Goal: Task Accomplishment & Management: Manage account settings

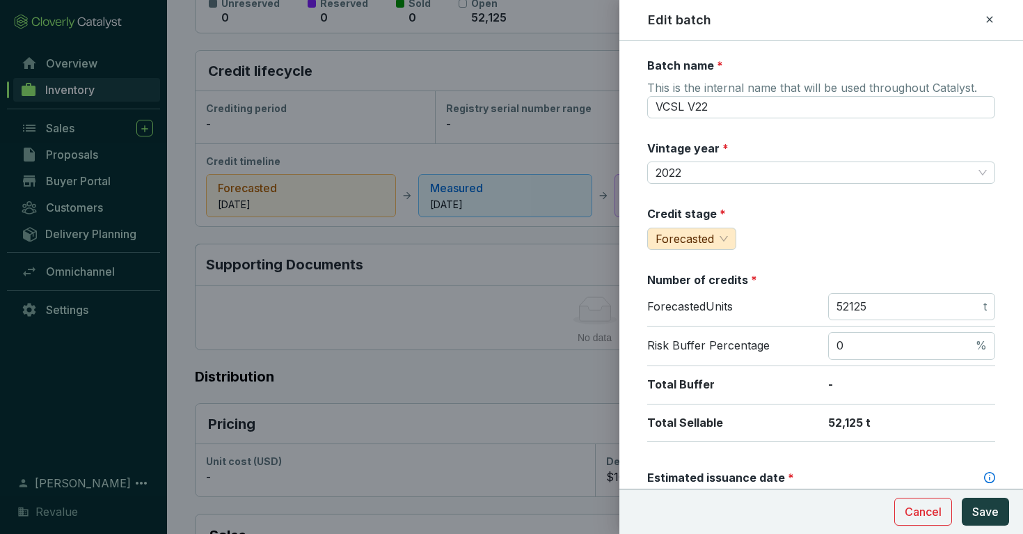
scroll to position [361, 0]
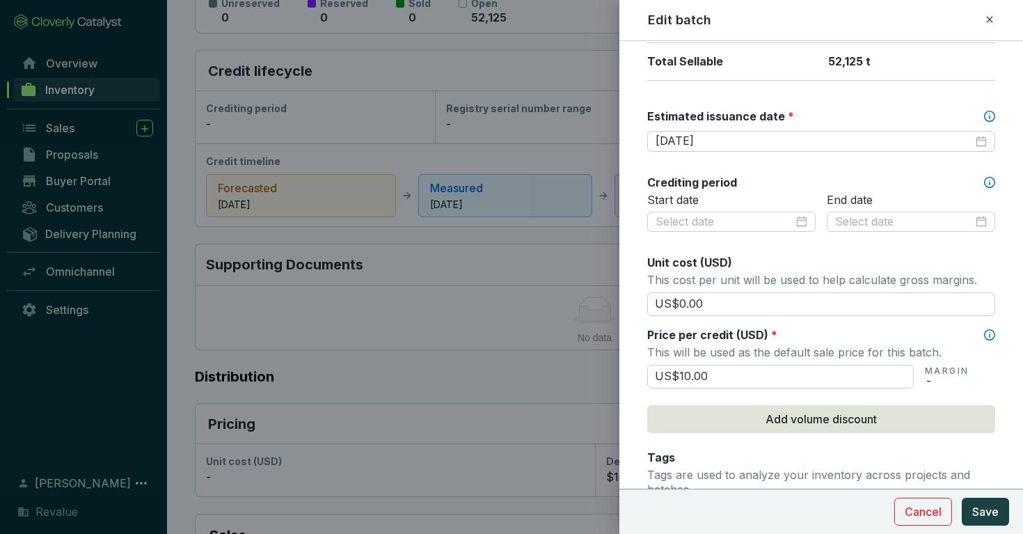
click at [532, 265] on div at bounding box center [511, 267] width 1023 height 534
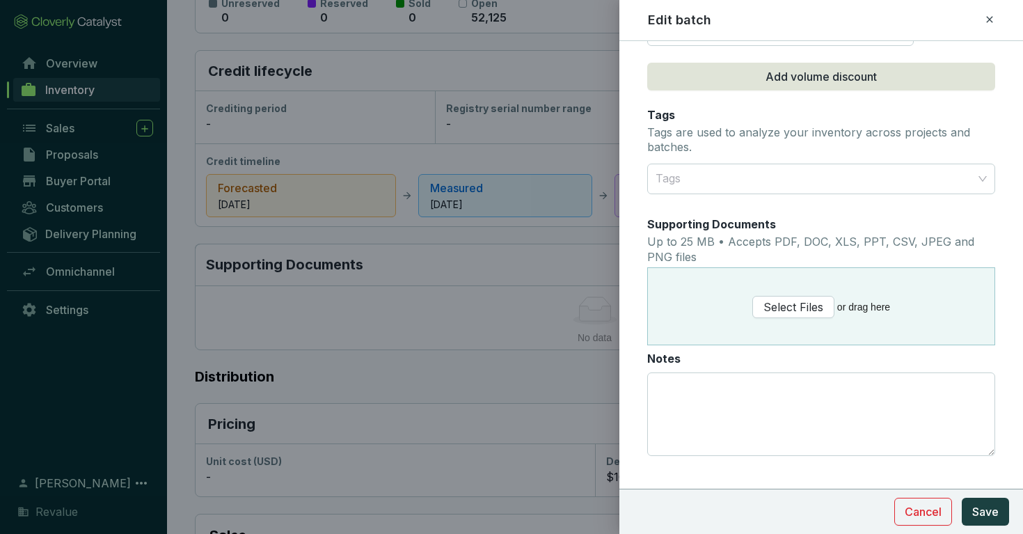
scroll to position [724, 0]
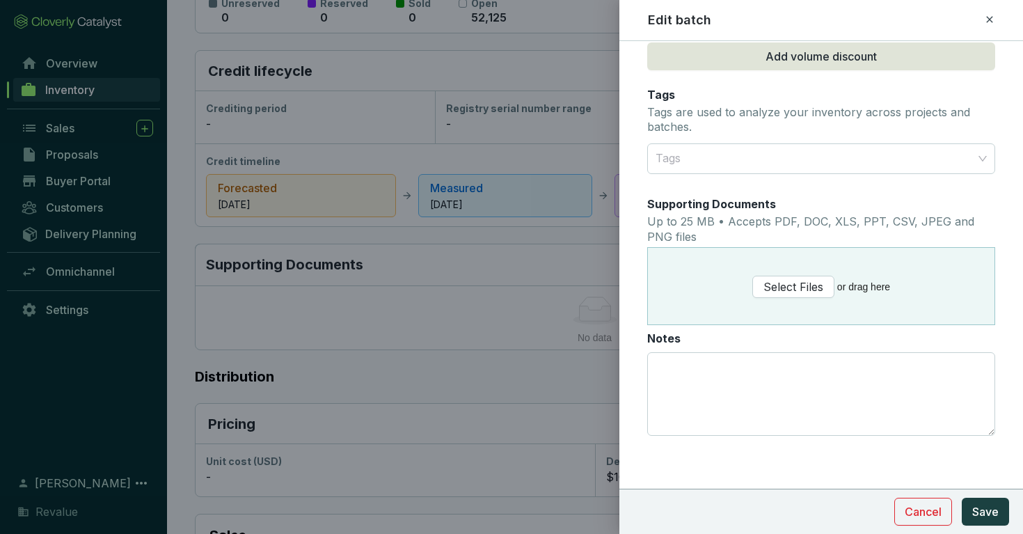
click at [996, 17] on div "Edit batch" at bounding box center [821, 20] width 370 height 18
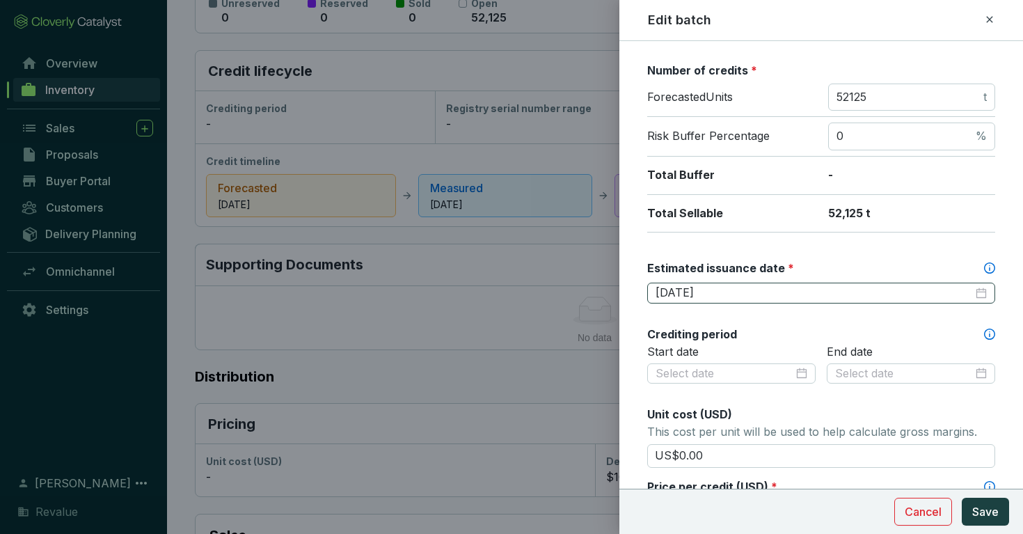
scroll to position [302, 0]
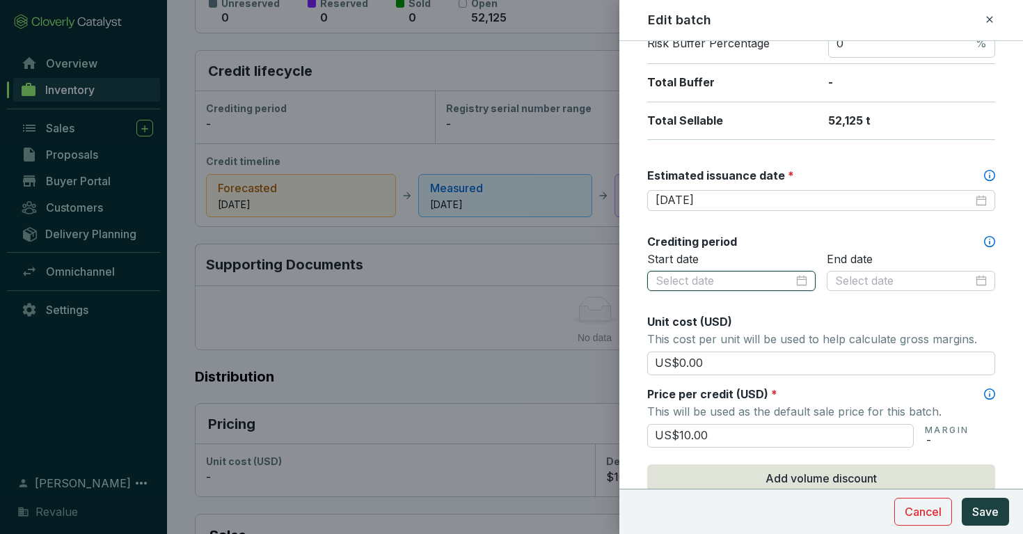
click at [791, 274] on input at bounding box center [725, 281] width 138 height 15
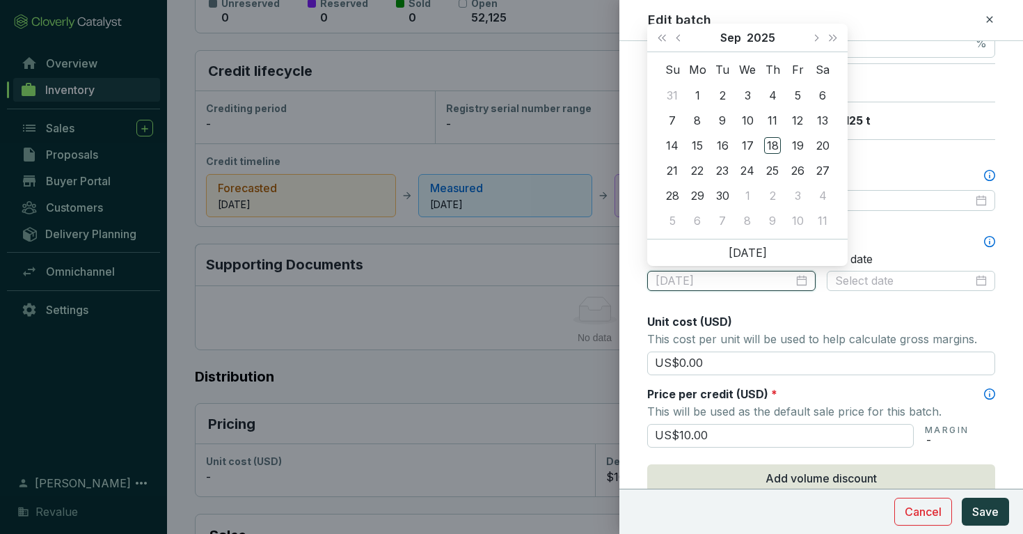
type input "2025-09-03"
type input "2025-10-07"
type input "2022-04-21"
click at [774, 170] on div "21" at bounding box center [772, 170] width 17 height 17
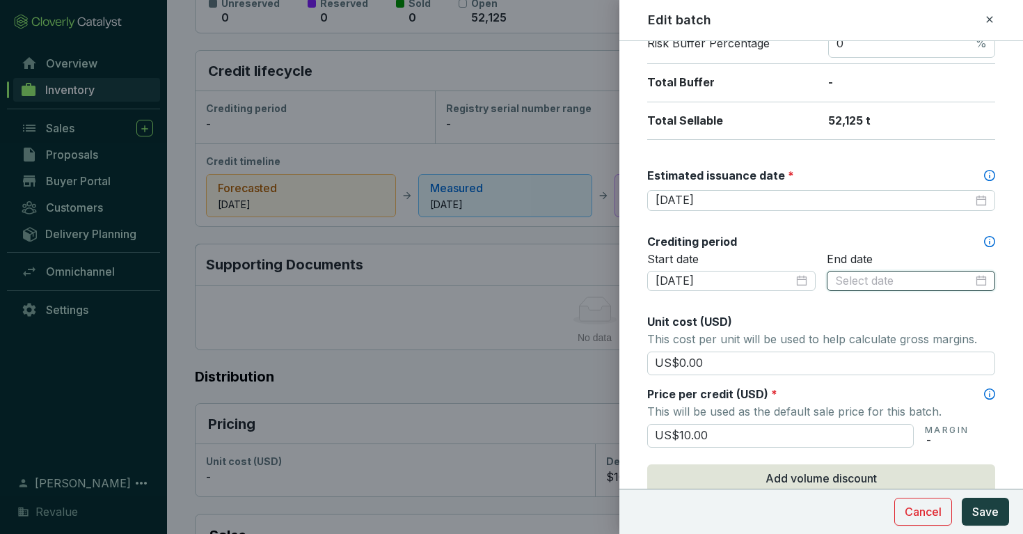
click at [875, 274] on input at bounding box center [904, 281] width 138 height 15
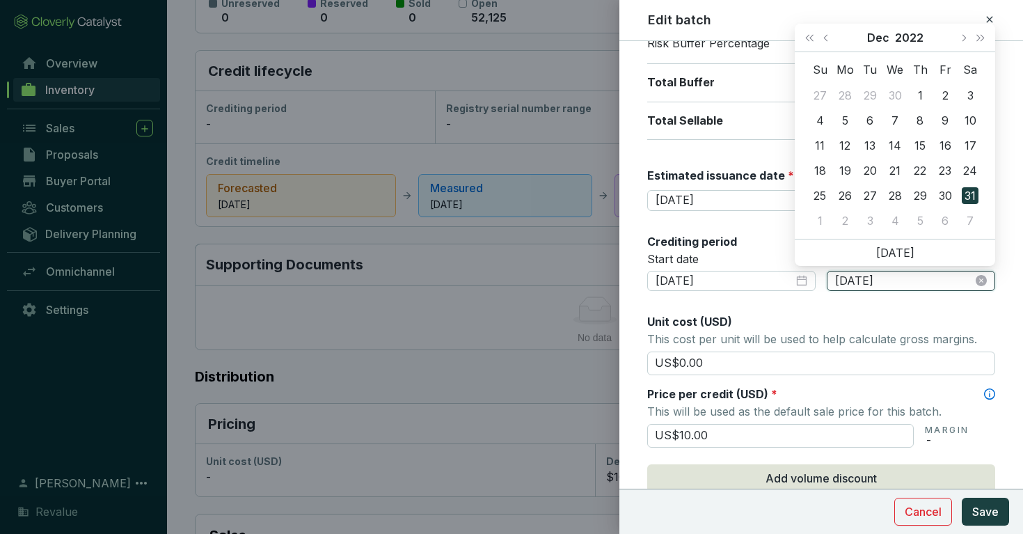
type input "2022-12-31"
click at [962, 498] on button "Save" at bounding box center [985, 512] width 47 height 28
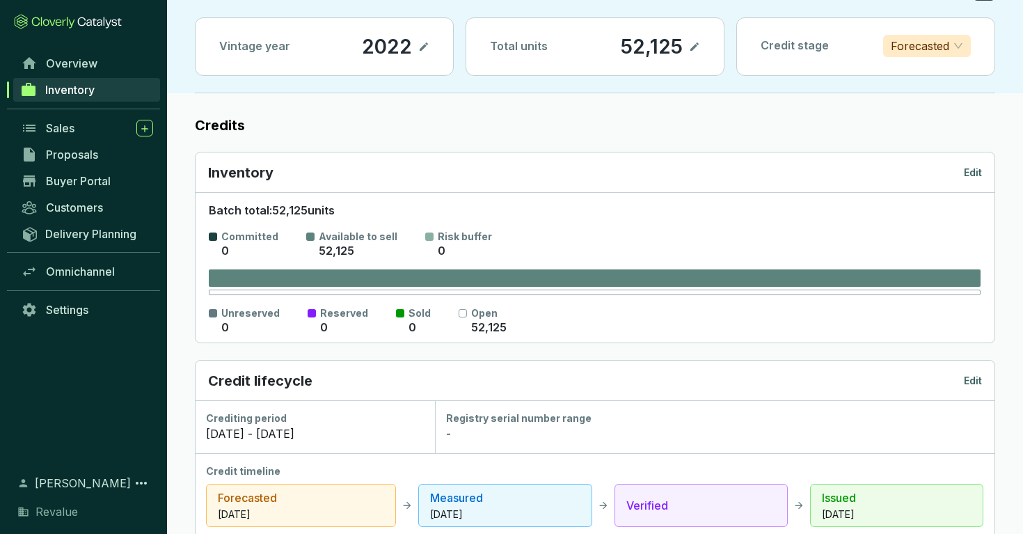
scroll to position [88, 0]
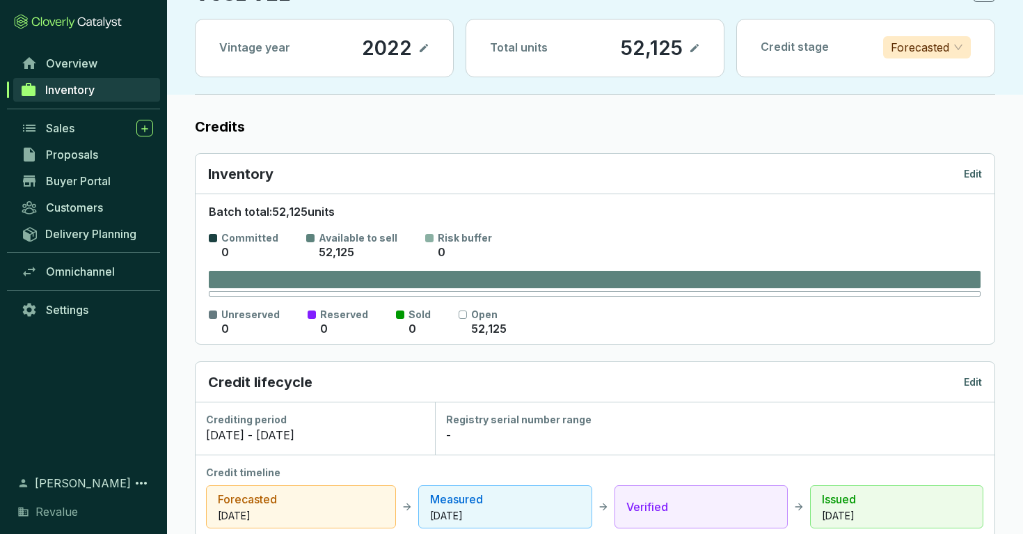
click at [926, 47] on p "Forecasted" at bounding box center [920, 47] width 58 height 21
click at [922, 96] on p "Measured" at bounding box center [926, 97] width 65 height 15
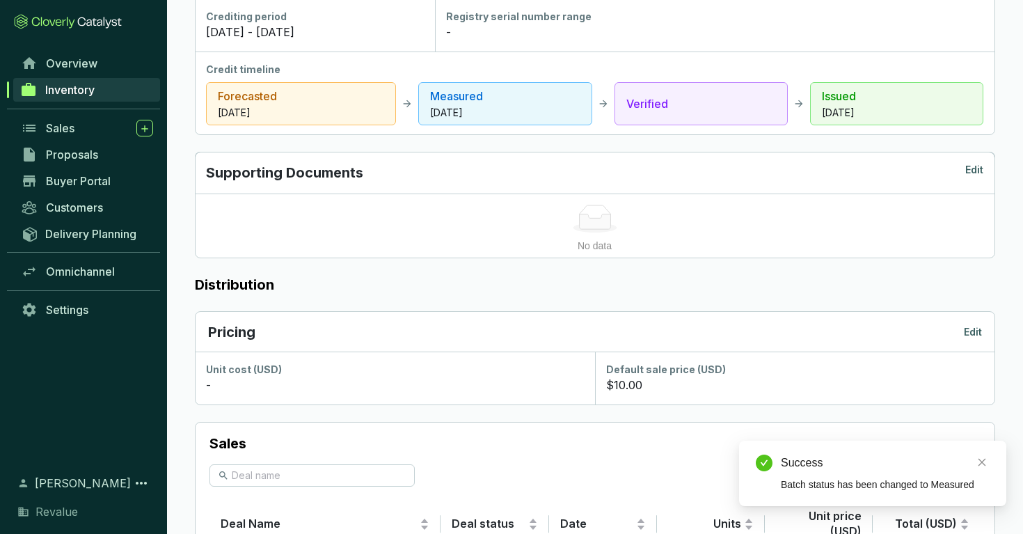
scroll to position [0, 0]
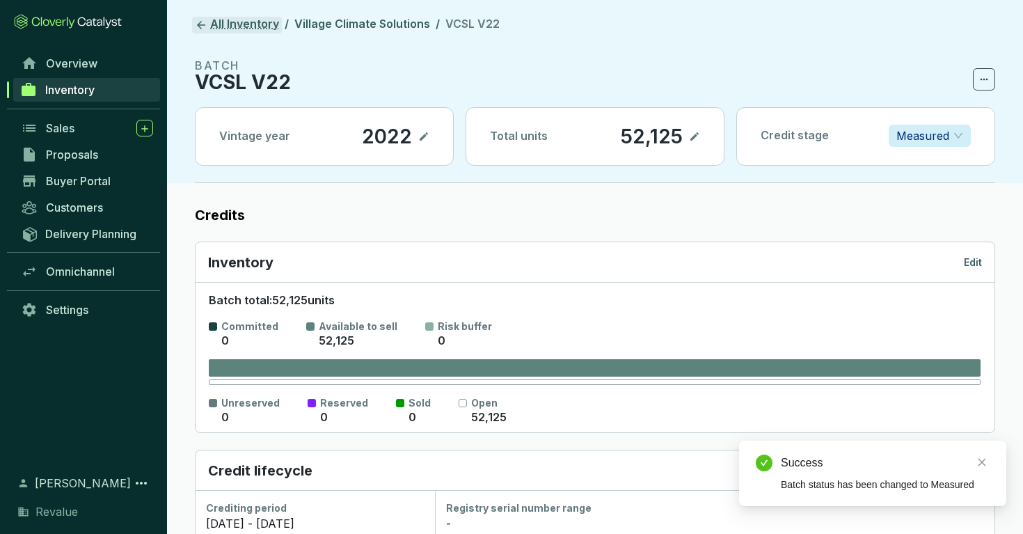
click at [198, 20] on icon at bounding box center [201, 25] width 13 height 13
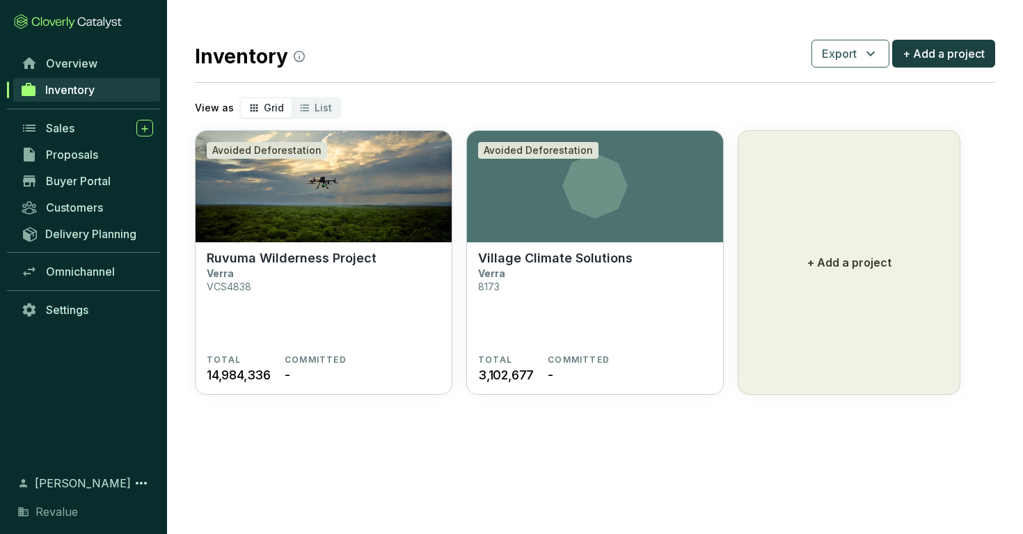
click at [572, 284] on section "Village Climate Solutions Verra 8173" at bounding box center [595, 303] width 234 height 104
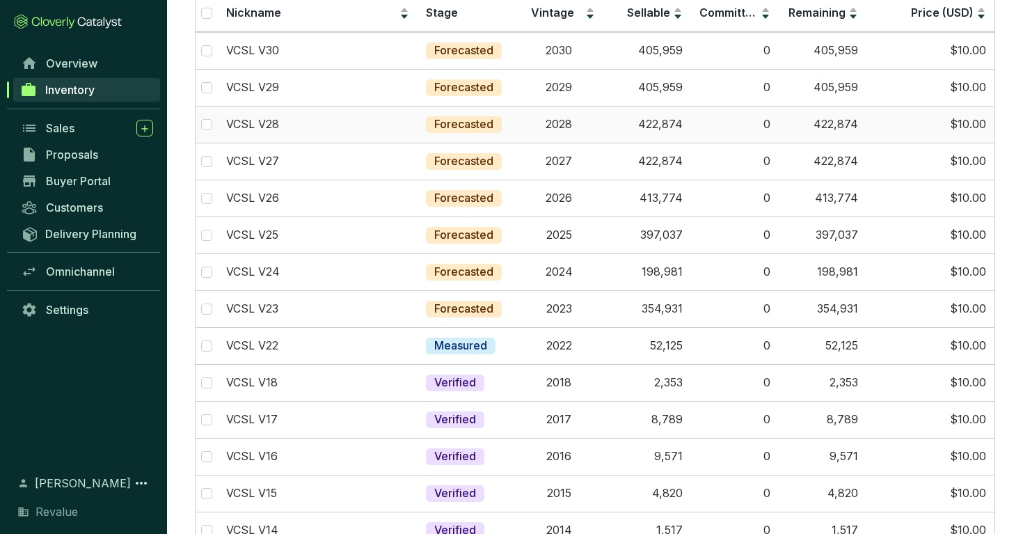
scroll to position [176, 0]
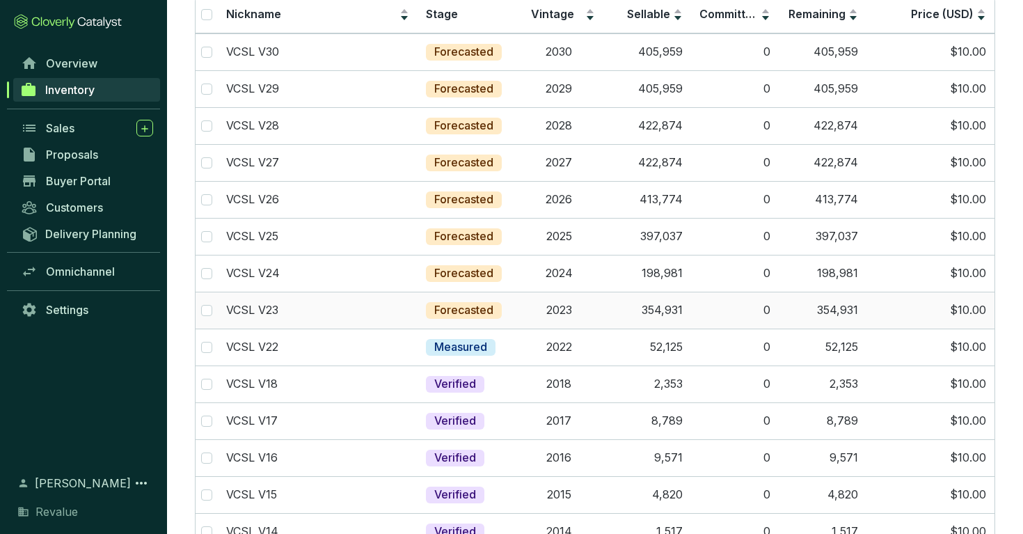
click at [631, 310] on td "354,931" at bounding box center [648, 310] width 88 height 37
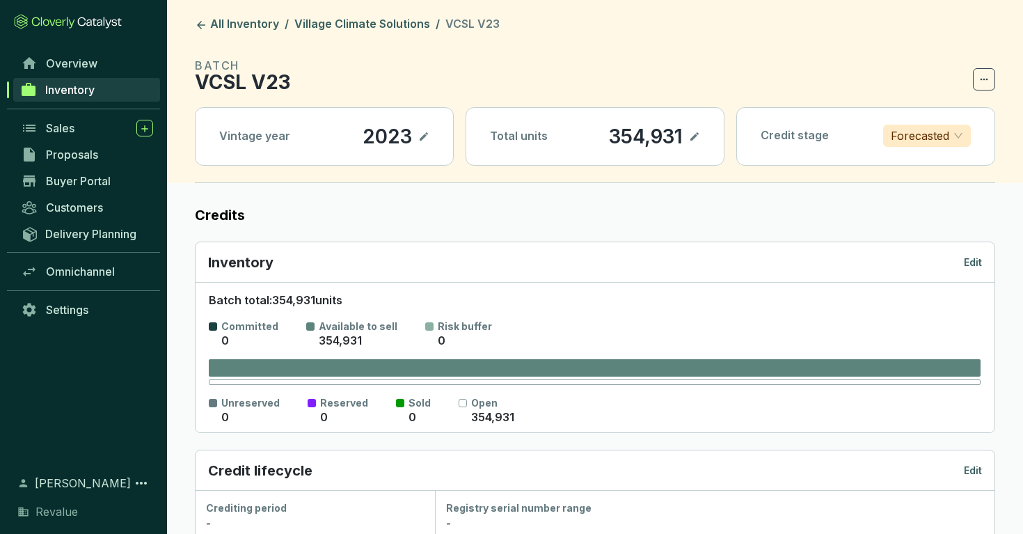
click at [918, 129] on p "Forecasted" at bounding box center [920, 135] width 58 height 21
click at [909, 187] on p "Measured" at bounding box center [926, 185] width 65 height 15
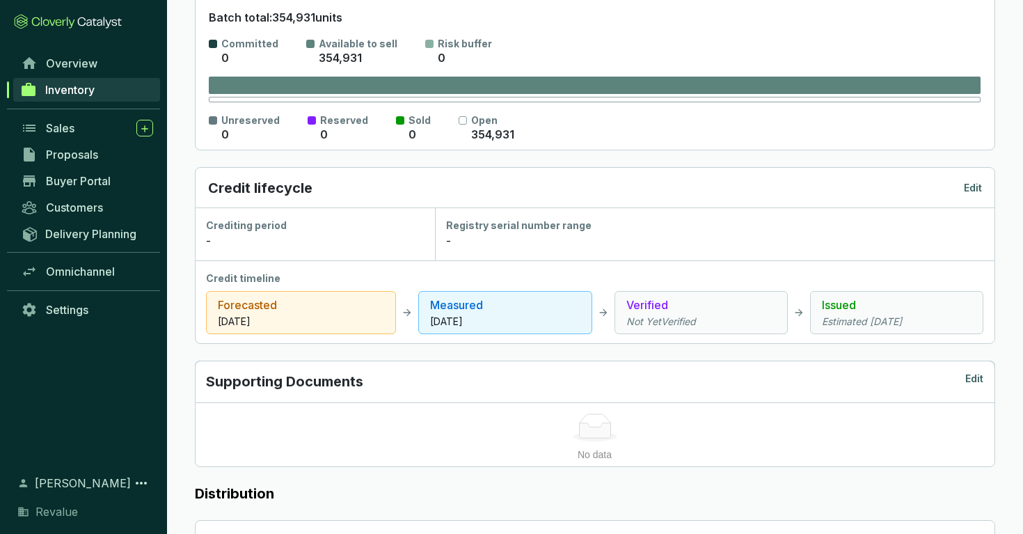
scroll to position [276, 0]
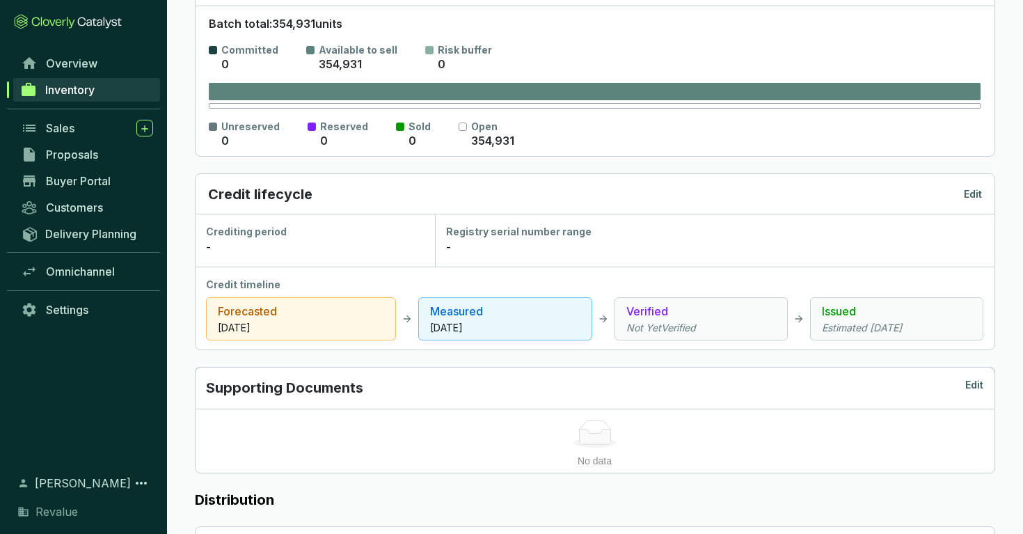
click at [978, 190] on p "Edit" at bounding box center [973, 194] width 18 height 14
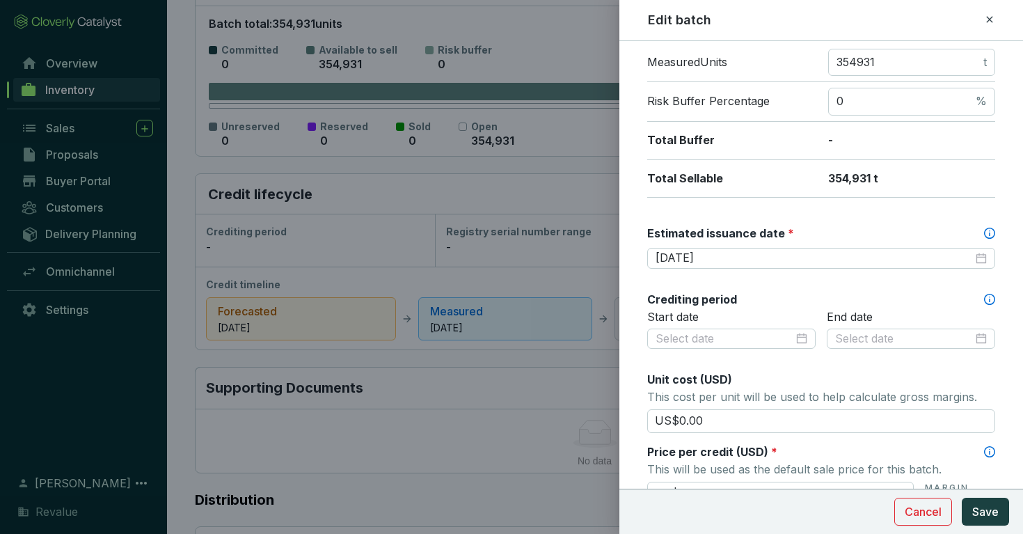
scroll to position [274, 0]
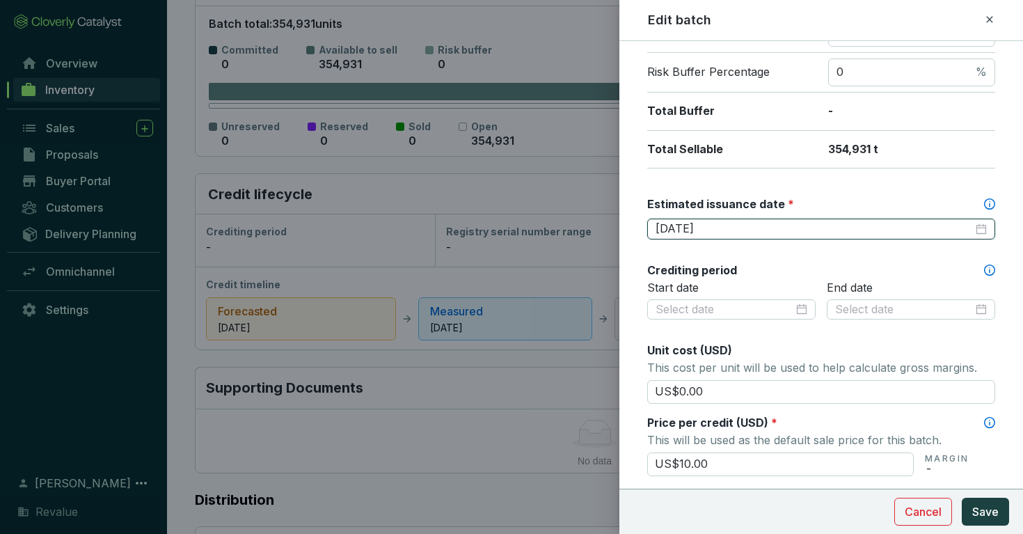
click at [858, 226] on input "[DATE]" at bounding box center [814, 228] width 317 height 15
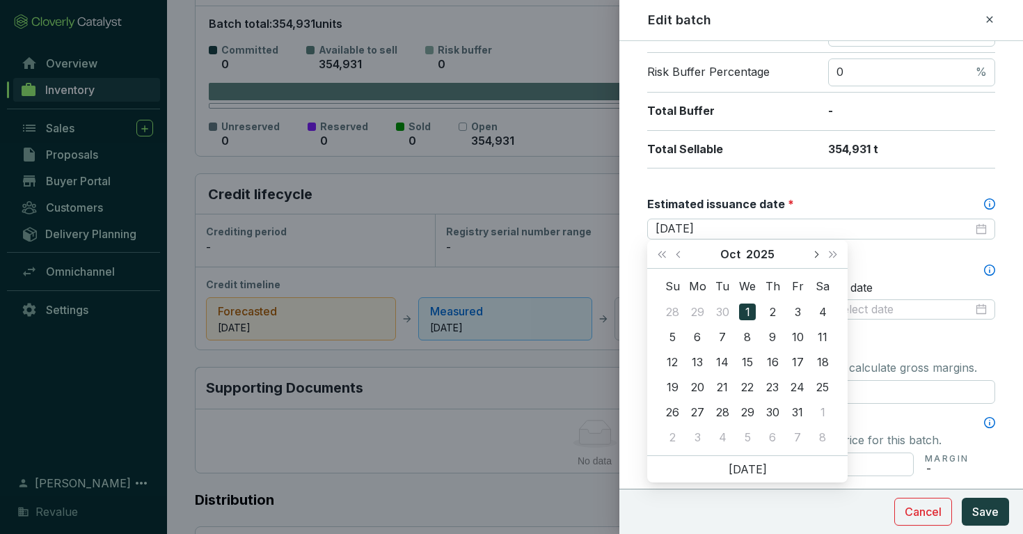
click at [811, 251] on button "Next month (PageDown)" at bounding box center [816, 254] width 18 height 28
type input "[DATE]"
click at [671, 435] on div "30" at bounding box center [672, 437] width 17 height 17
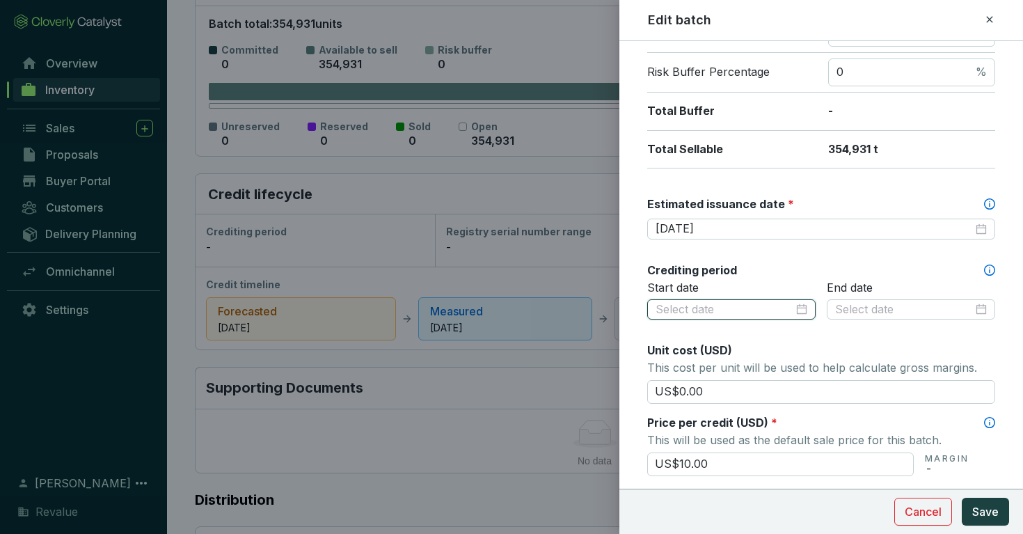
click at [716, 308] on input at bounding box center [725, 309] width 138 height 15
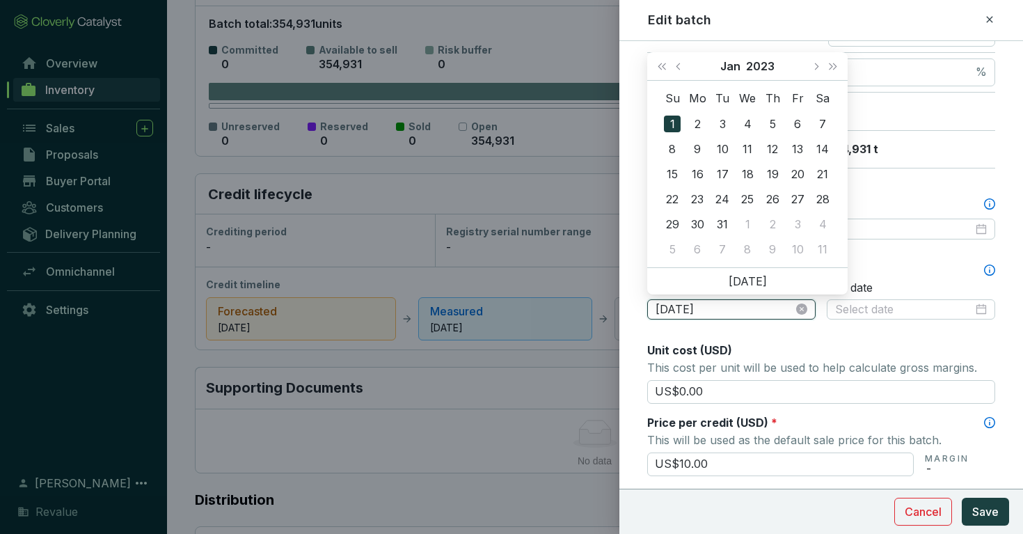
type input "[DATE]"
click at [962, 498] on button "Save" at bounding box center [985, 512] width 47 height 28
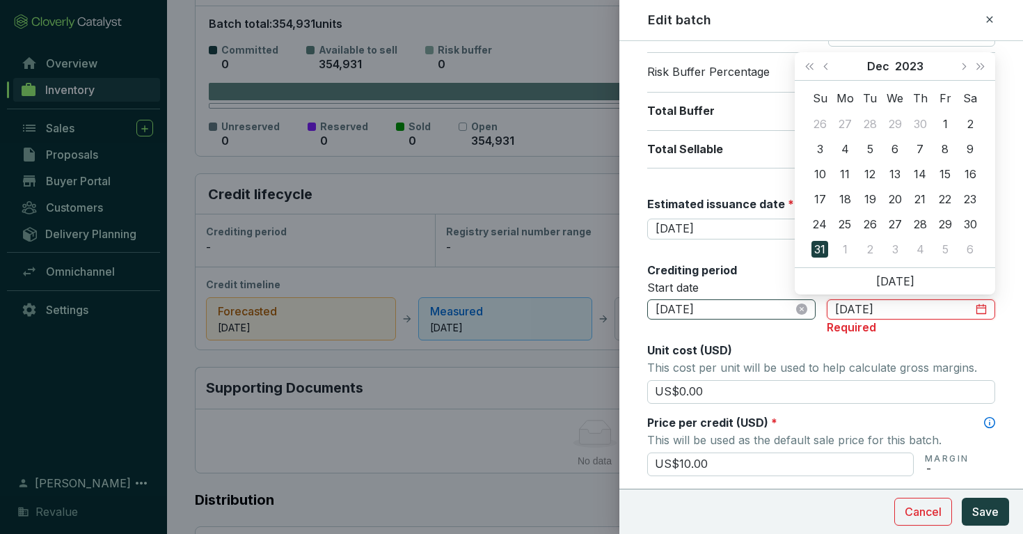
type input "[DATE]"
click at [962, 498] on button "Save" at bounding box center [985, 512] width 47 height 28
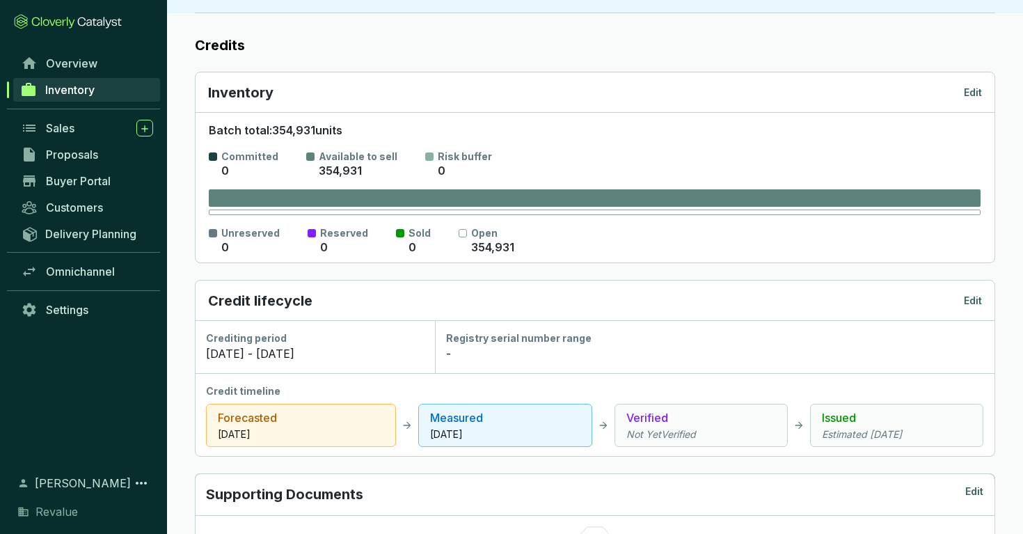
scroll to position [0, 0]
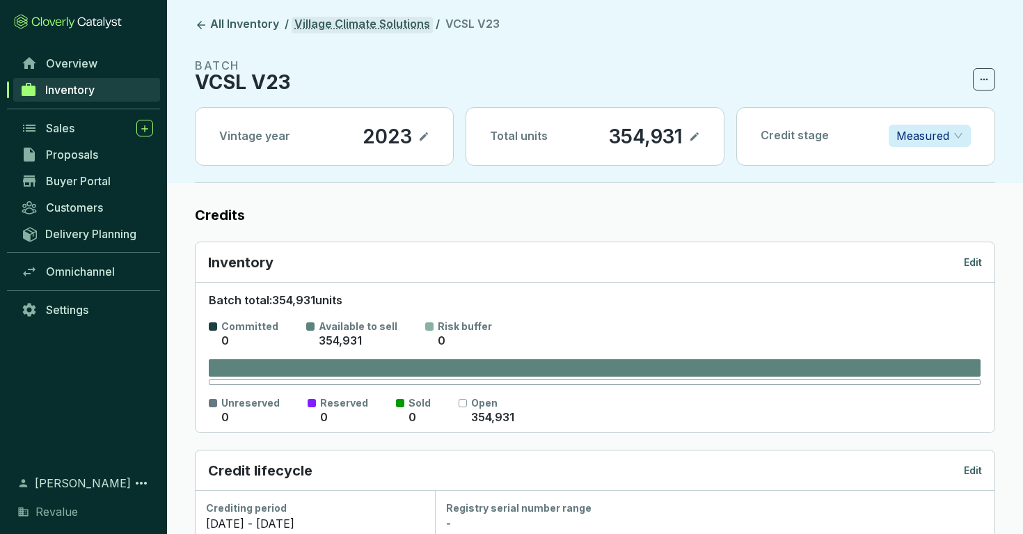
click at [403, 22] on link "Village Climate Solutions" at bounding box center [362, 25] width 141 height 17
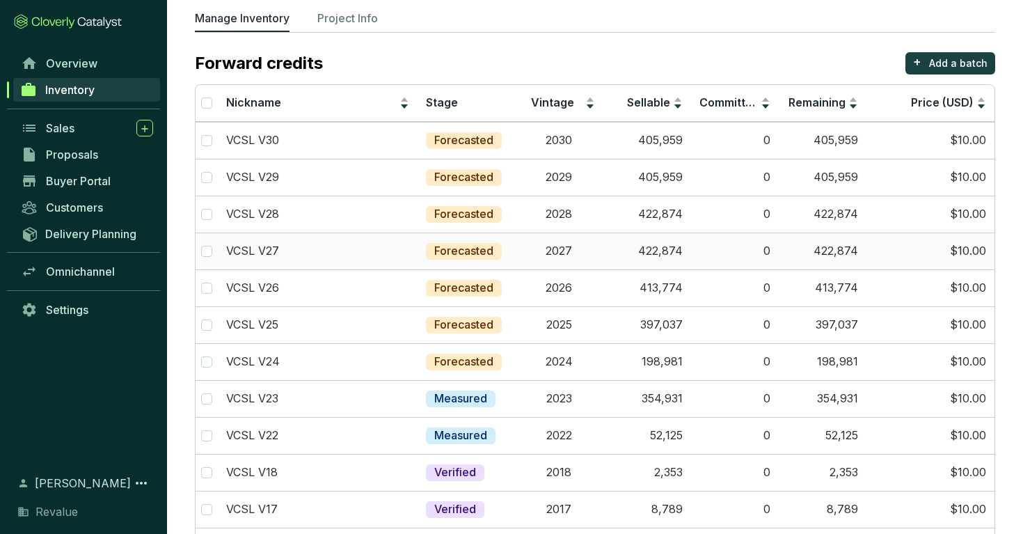
scroll to position [98, 0]
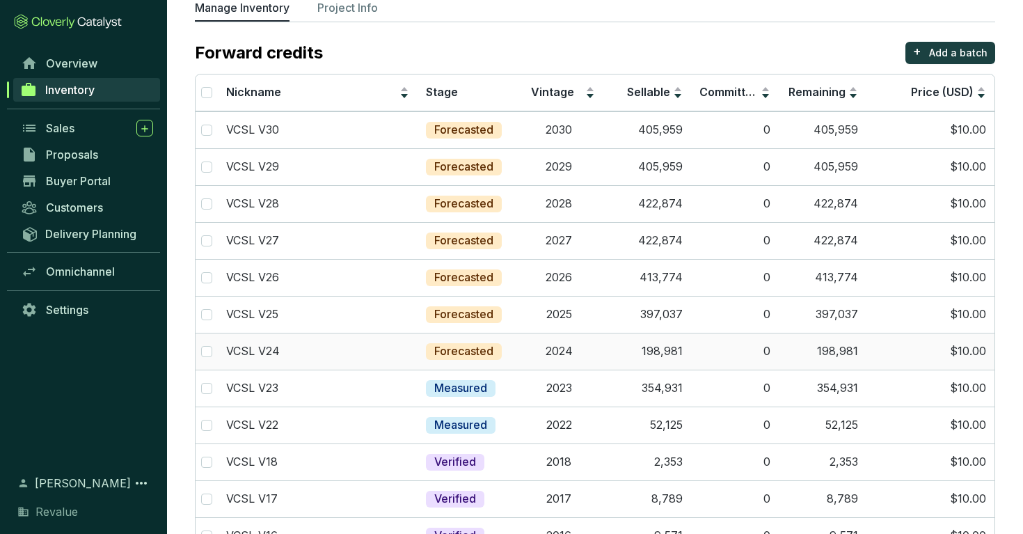
click at [530, 347] on td "2024" at bounding box center [559, 351] width 88 height 37
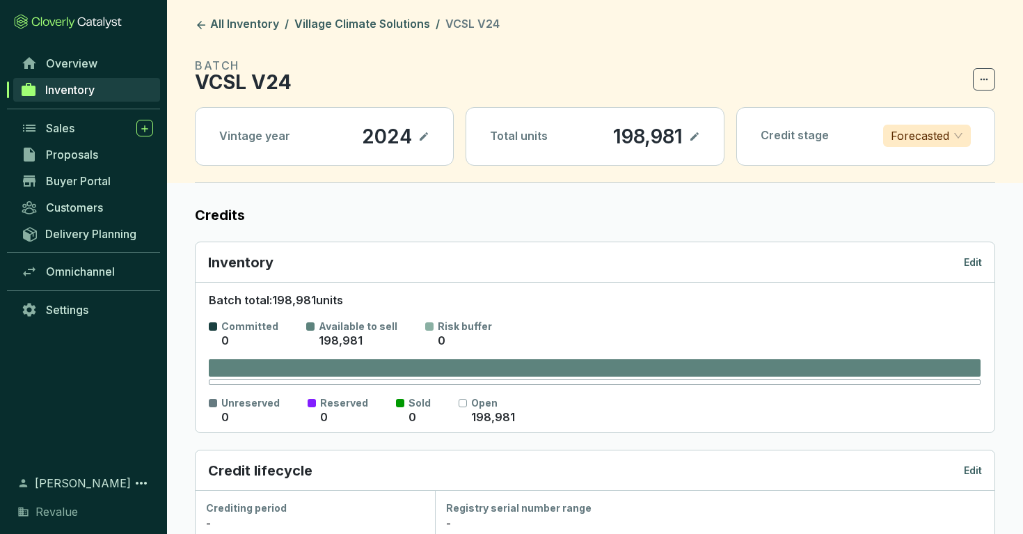
click at [934, 136] on p "Forecasted" at bounding box center [920, 135] width 58 height 21
click at [923, 185] on p "Measured" at bounding box center [926, 185] width 65 height 15
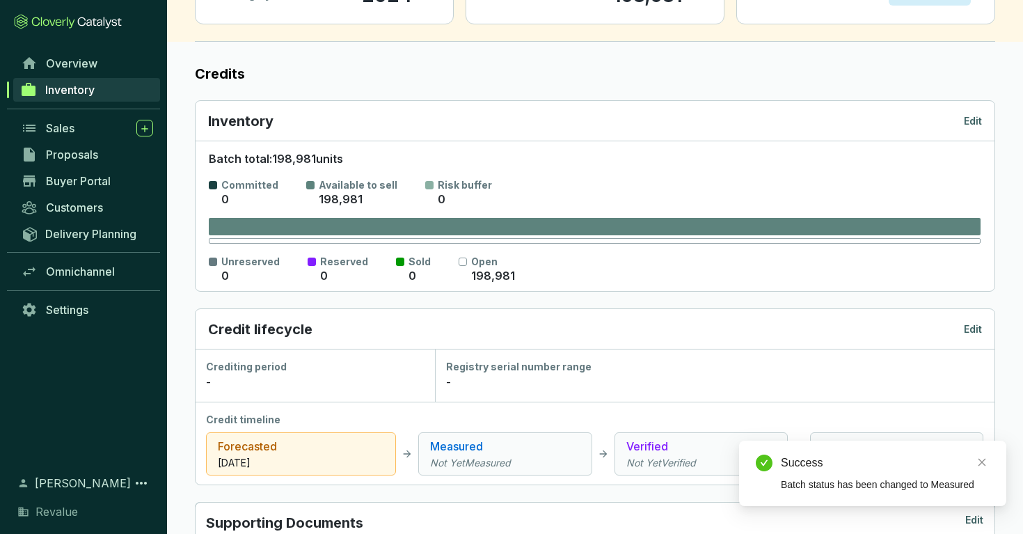
scroll to position [171, 0]
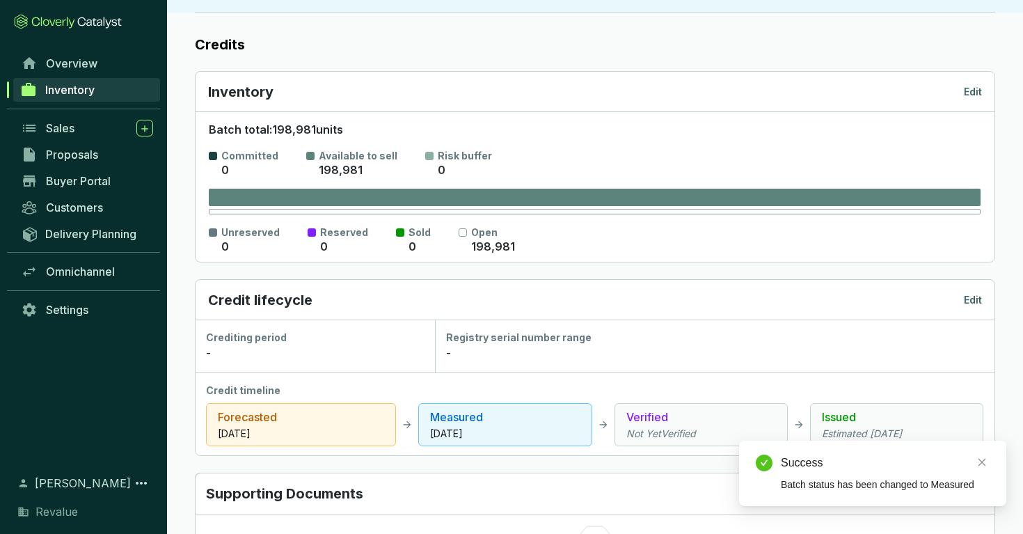
click at [965, 301] on p "Edit" at bounding box center [973, 300] width 18 height 14
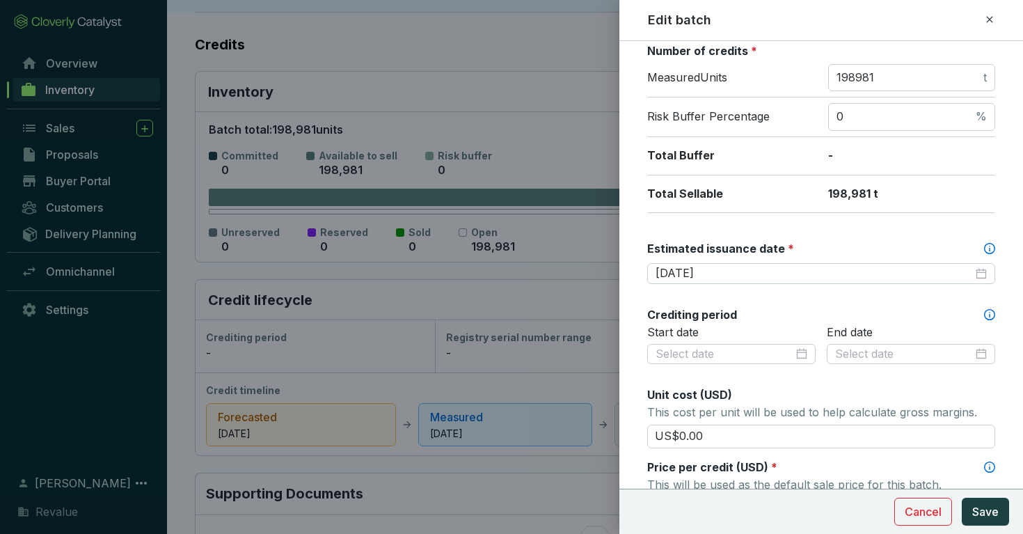
scroll to position [240, 0]
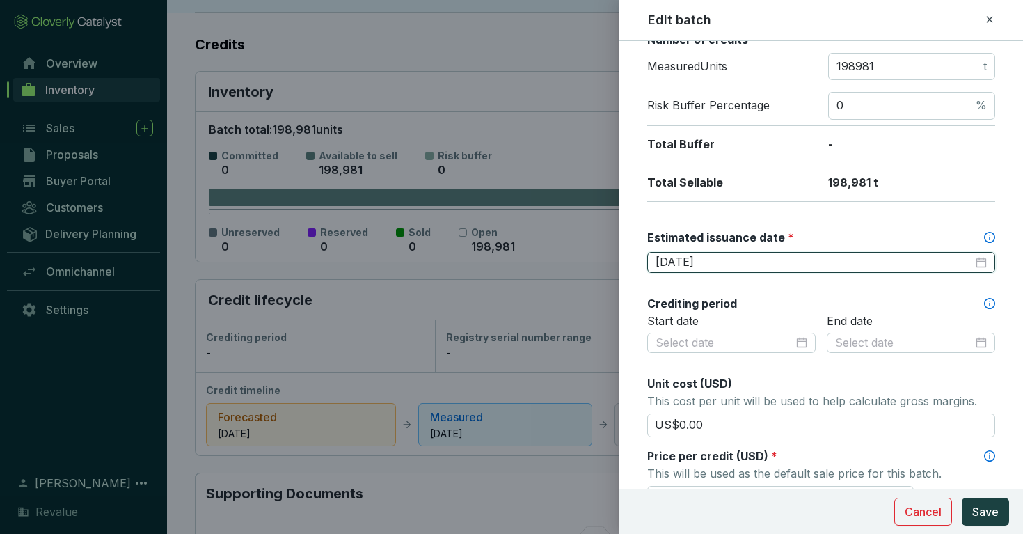
click at [751, 262] on input "[DATE]" at bounding box center [814, 262] width 317 height 15
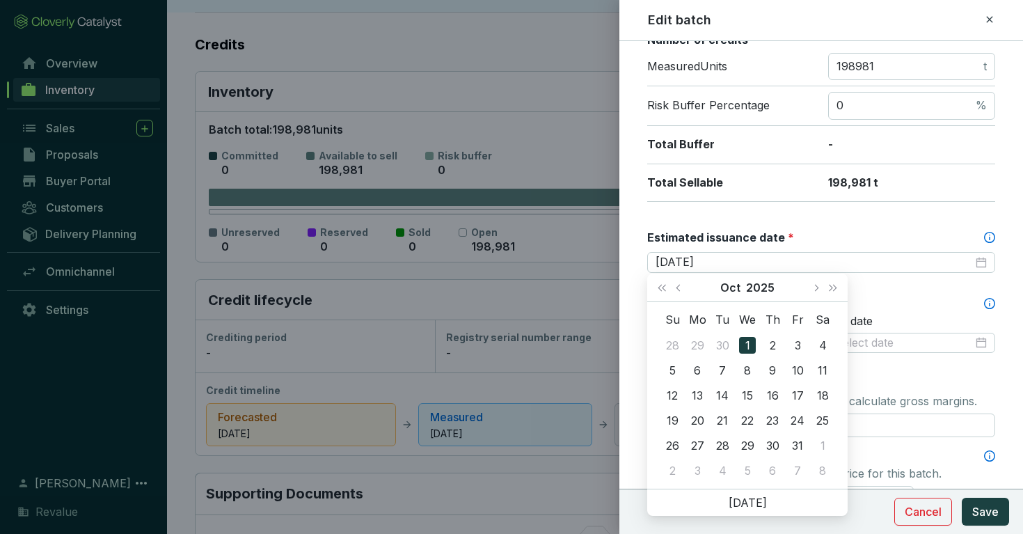
click at [806, 286] on div "[DATE]" at bounding box center [747, 288] width 118 height 28
click at [812, 286] on span "Next month (PageDown)" at bounding box center [815, 287] width 7 height 7
type input "[DATE]"
click at [675, 471] on div "30" at bounding box center [672, 470] width 17 height 17
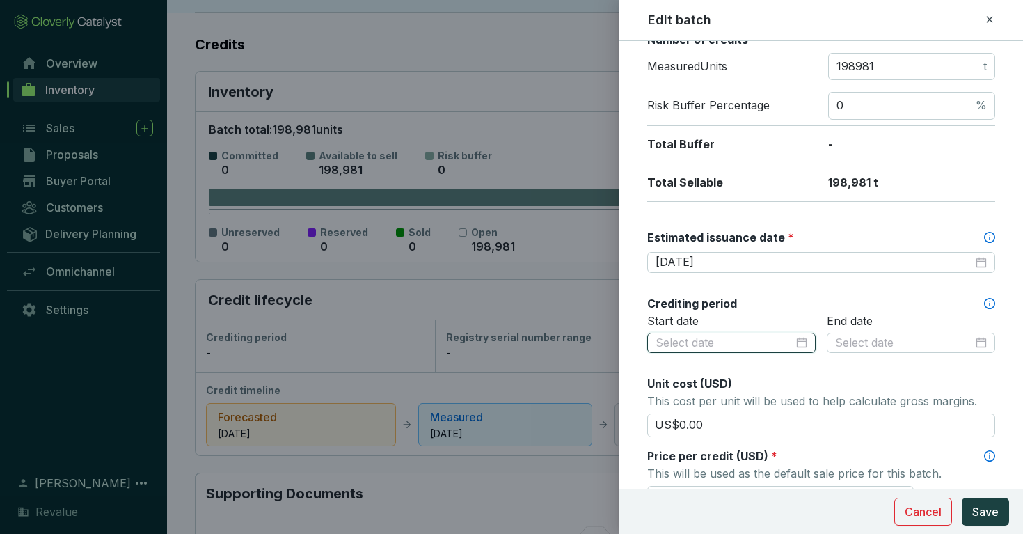
click at [696, 336] on input at bounding box center [725, 343] width 138 height 15
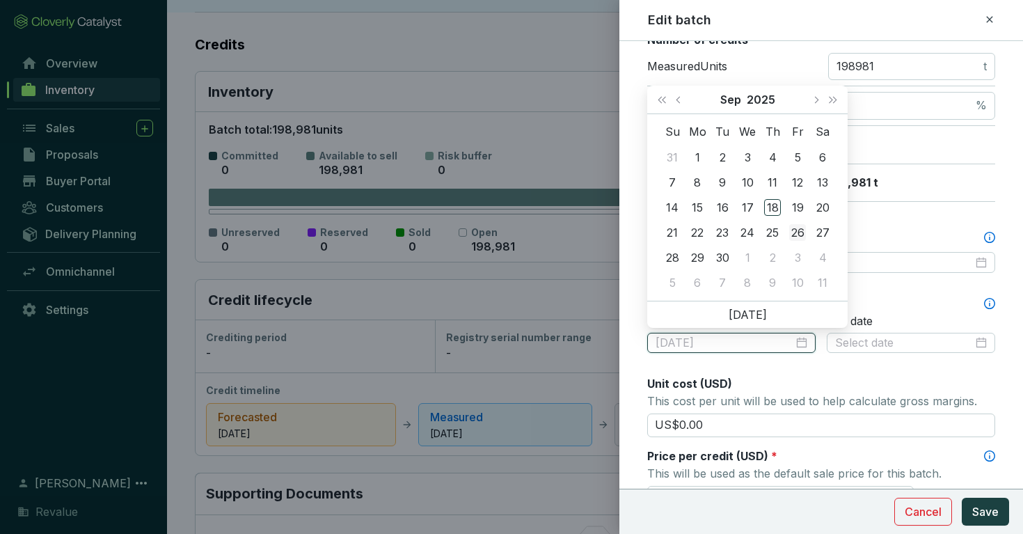
type input "[DATE]"
click at [962, 498] on button "Save" at bounding box center [985, 512] width 47 height 28
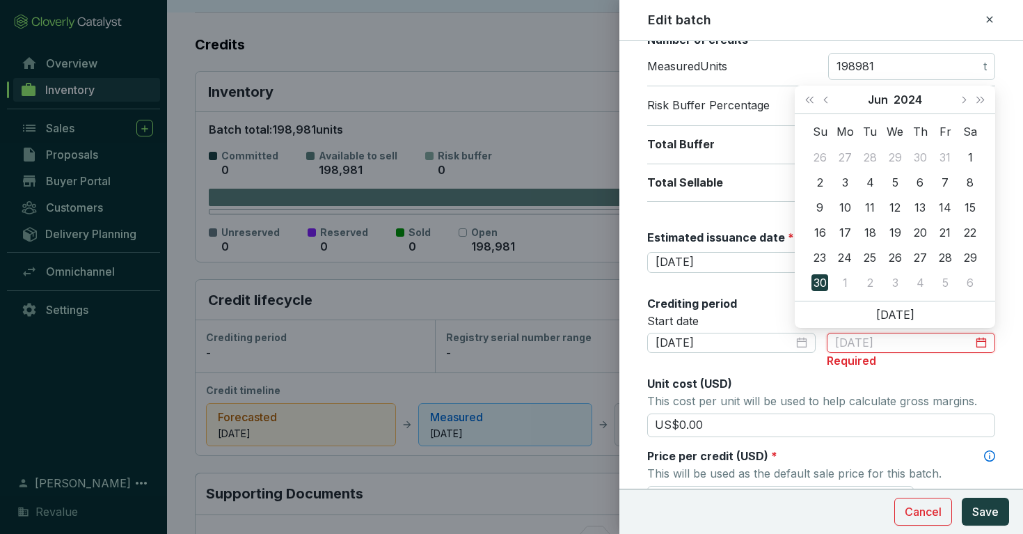
type input "[DATE]"
click at [818, 278] on div "30" at bounding box center [820, 282] width 17 height 17
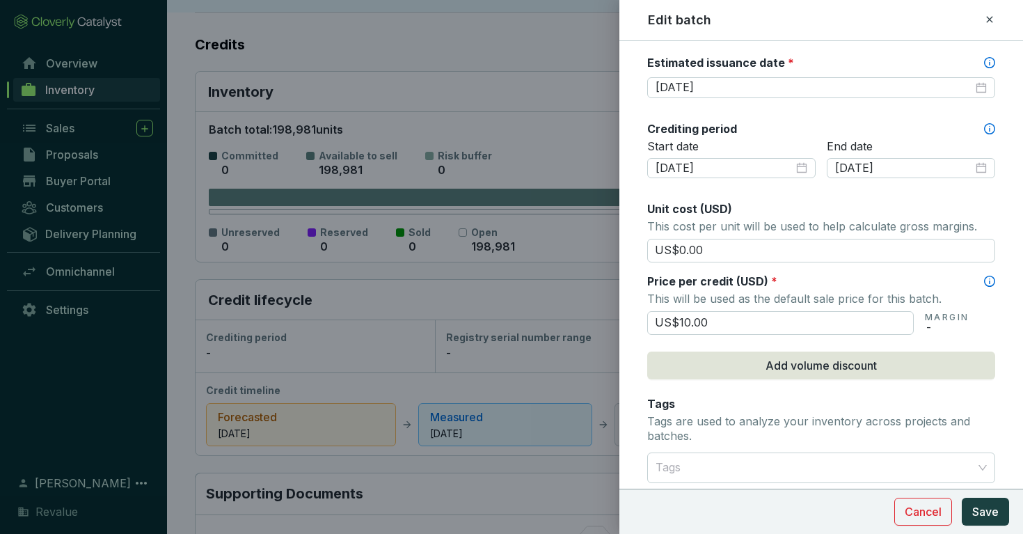
scroll to position [486, 0]
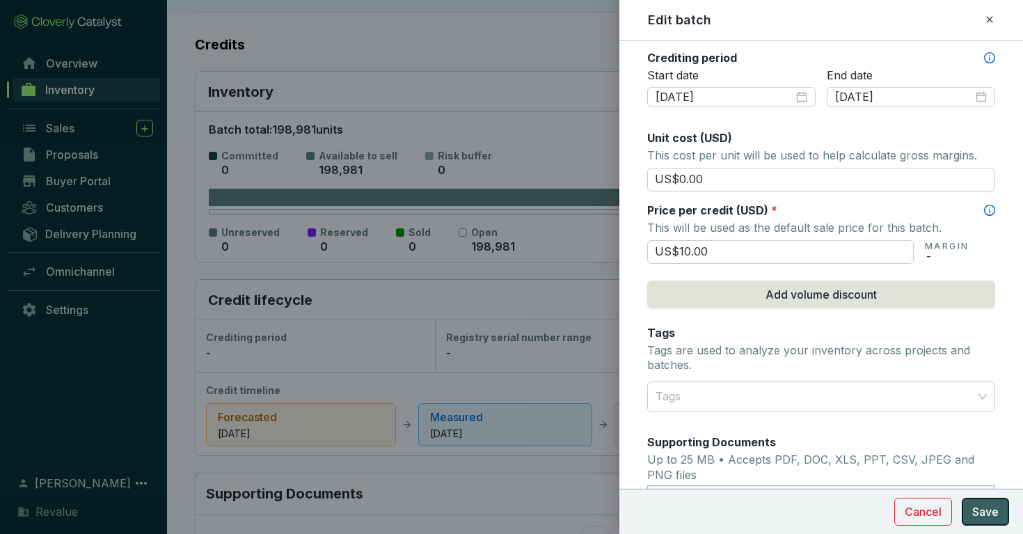
click at [970, 508] on button "Save" at bounding box center [985, 512] width 47 height 28
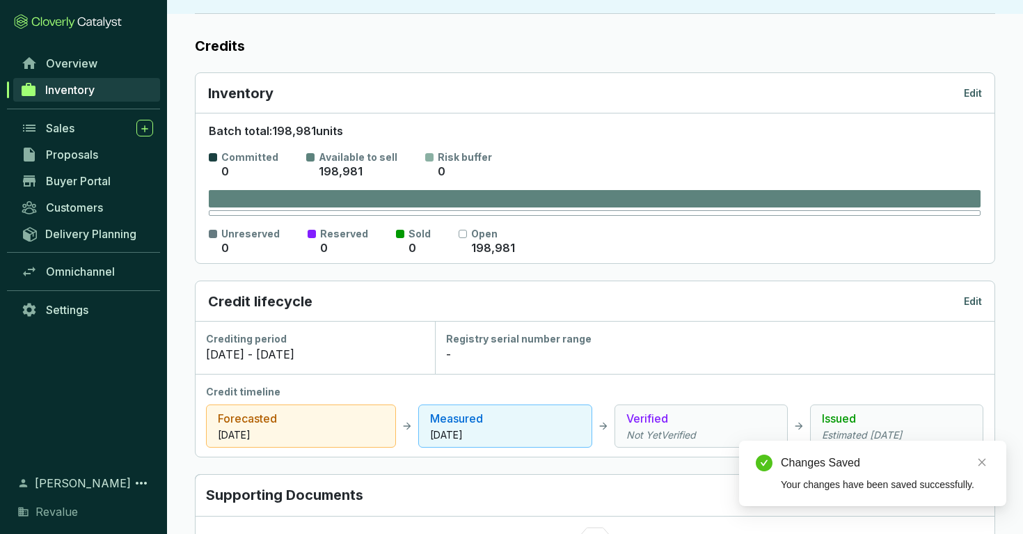
scroll to position [0, 0]
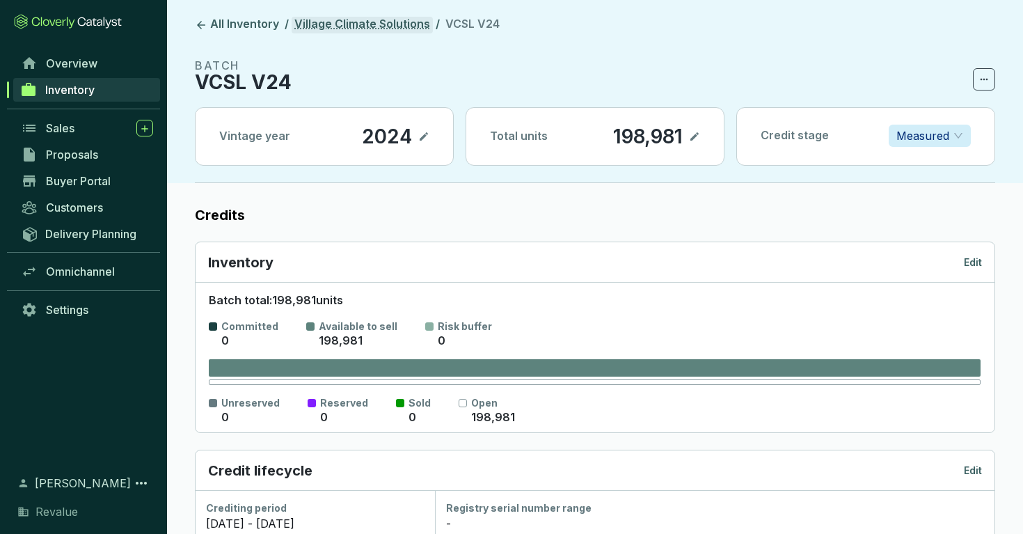
click at [395, 29] on link "Village Climate Solutions" at bounding box center [362, 25] width 141 height 17
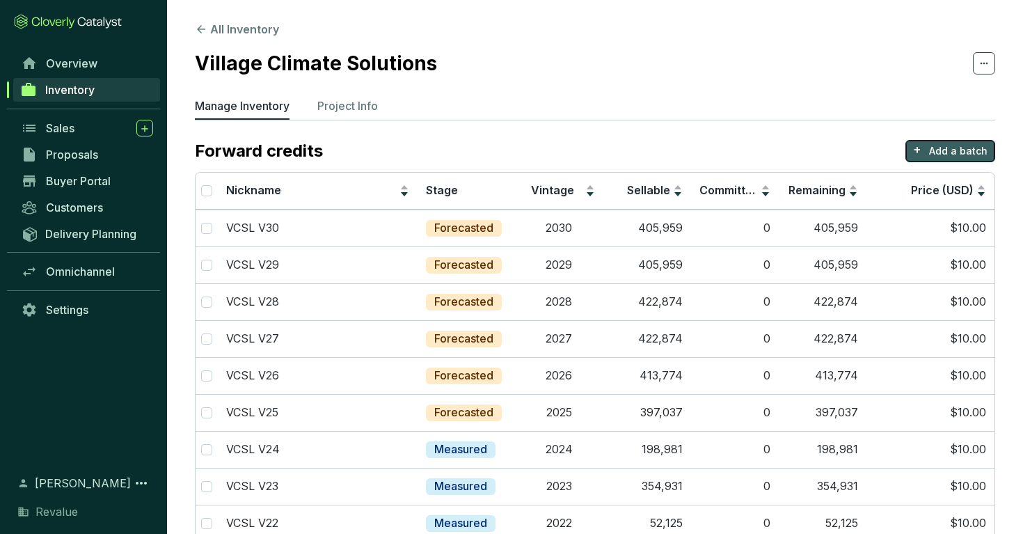
click at [959, 148] on p "Add a batch" at bounding box center [958, 151] width 58 height 14
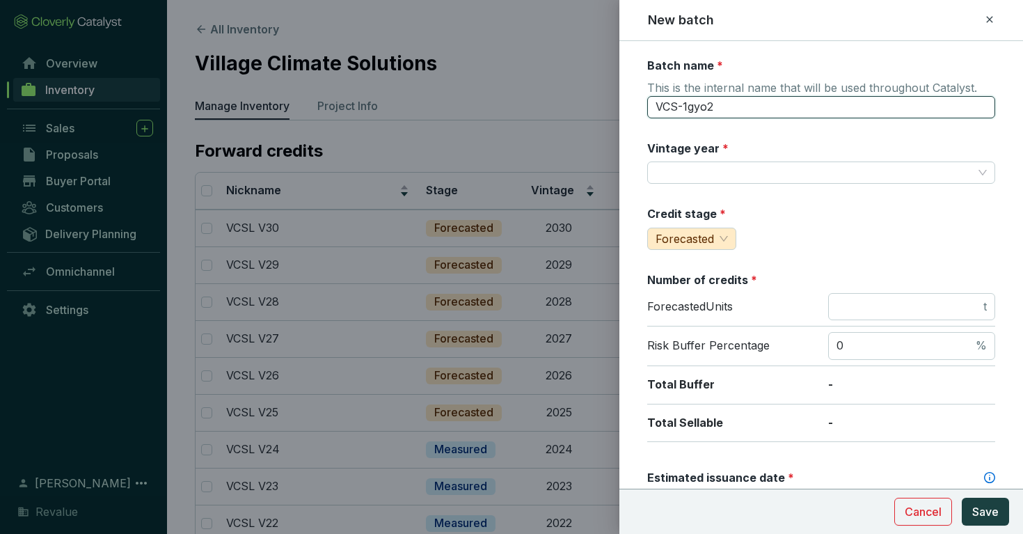
click at [853, 114] on input "VCS-1gyo2" at bounding box center [821, 107] width 348 height 22
type input "VCSL V24 [DATE]-Dec"
click at [988, 514] on span "Save" at bounding box center [985, 511] width 26 height 17
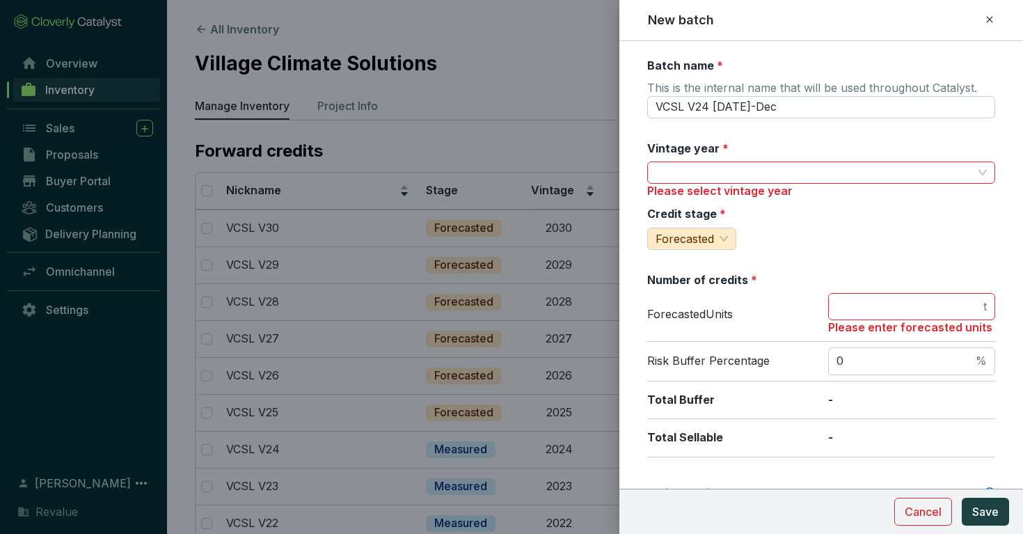
click at [693, 157] on div "Vintage year *" at bounding box center [687, 152] width 81 height 22
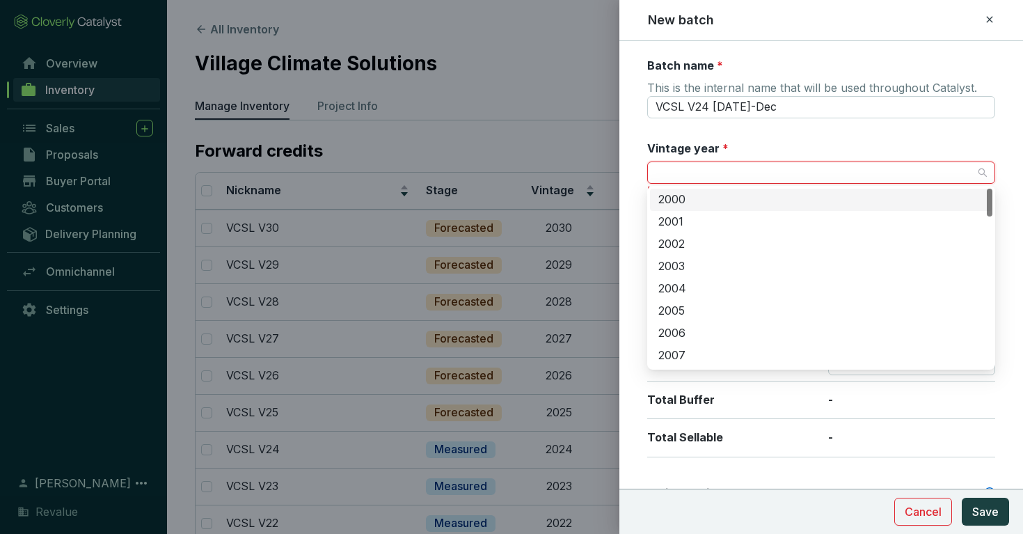
click at [693, 174] on input "Vintage year *" at bounding box center [814, 172] width 317 height 21
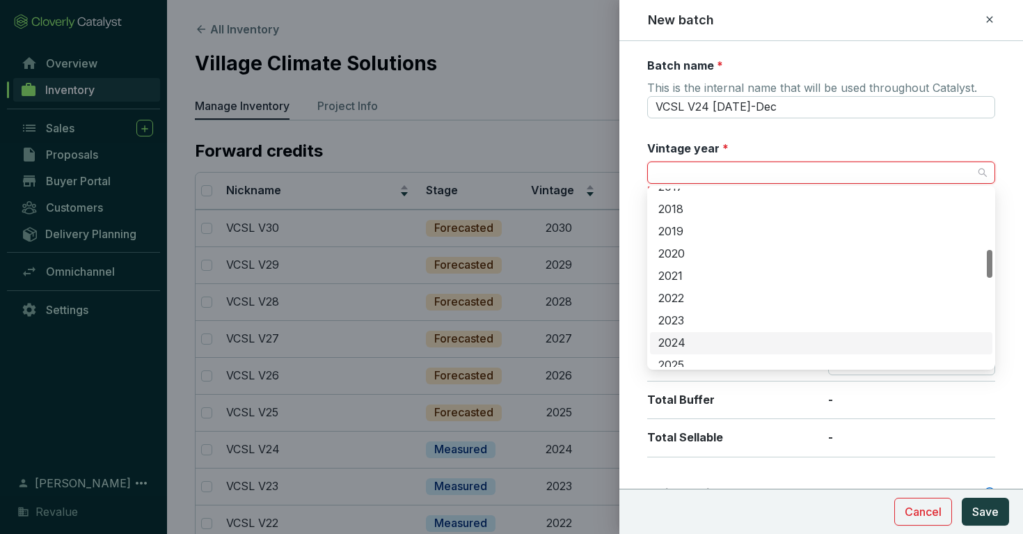
click at [693, 342] on div "2024" at bounding box center [822, 343] width 326 height 15
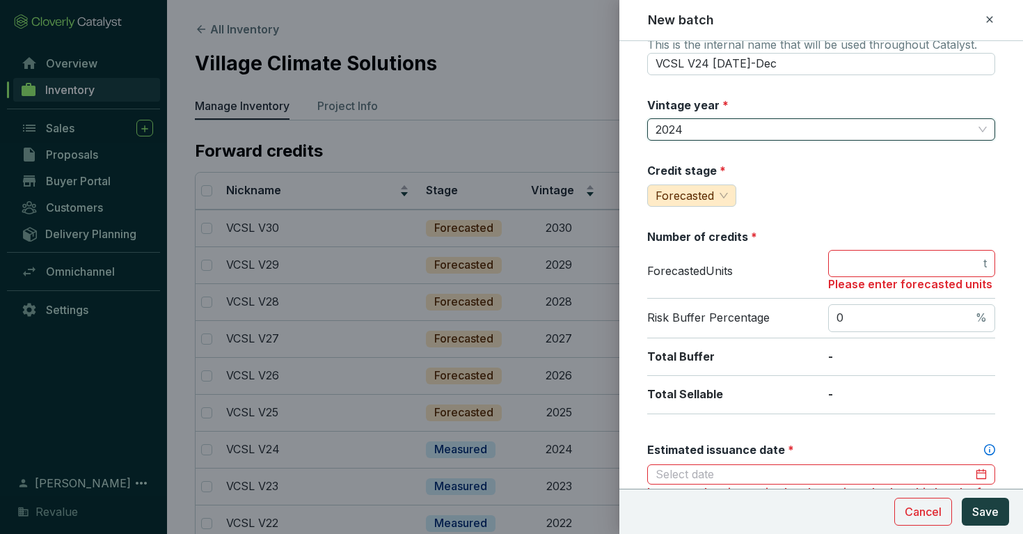
scroll to position [44, 0]
click at [866, 268] on input "number" at bounding box center [909, 262] width 144 height 15
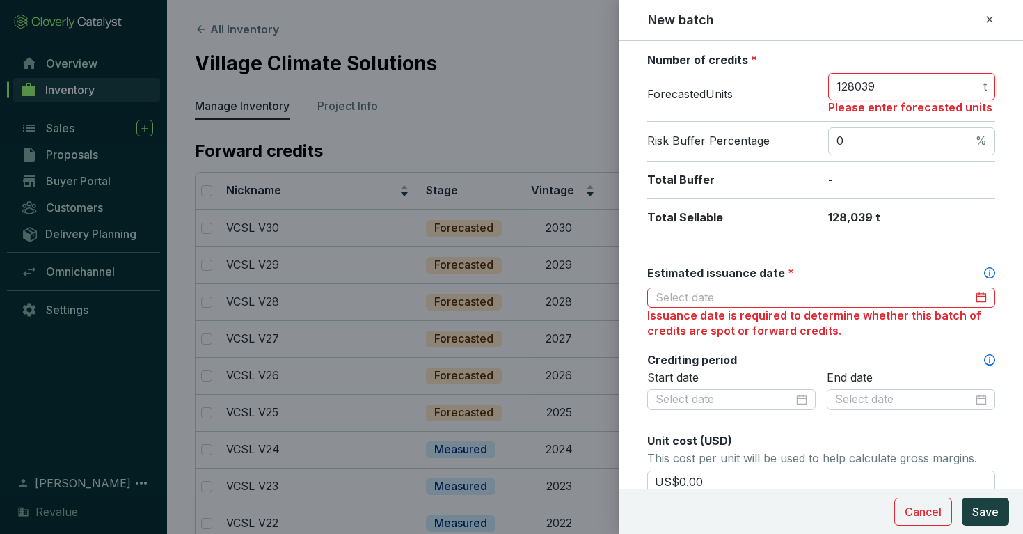
scroll to position [228, 0]
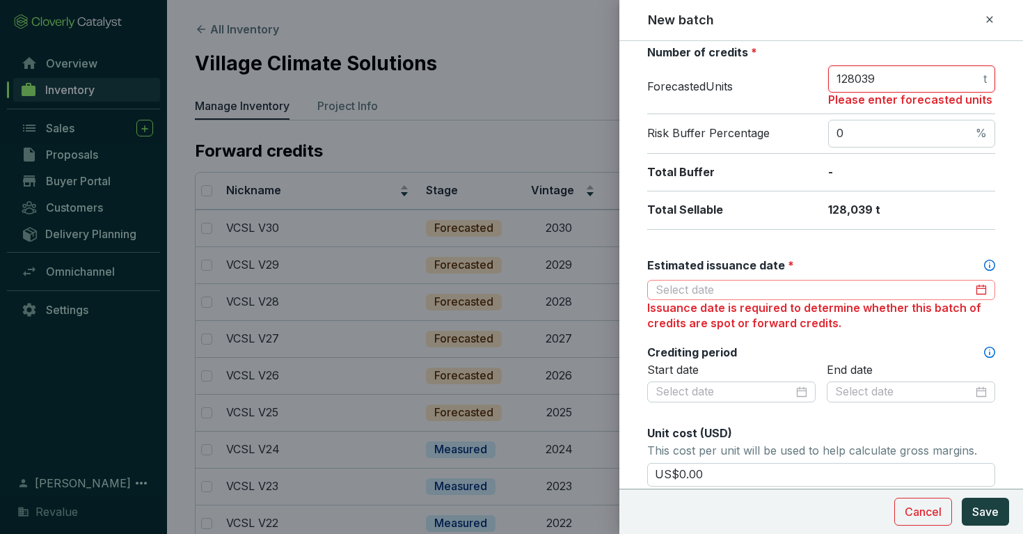
type input "128039"
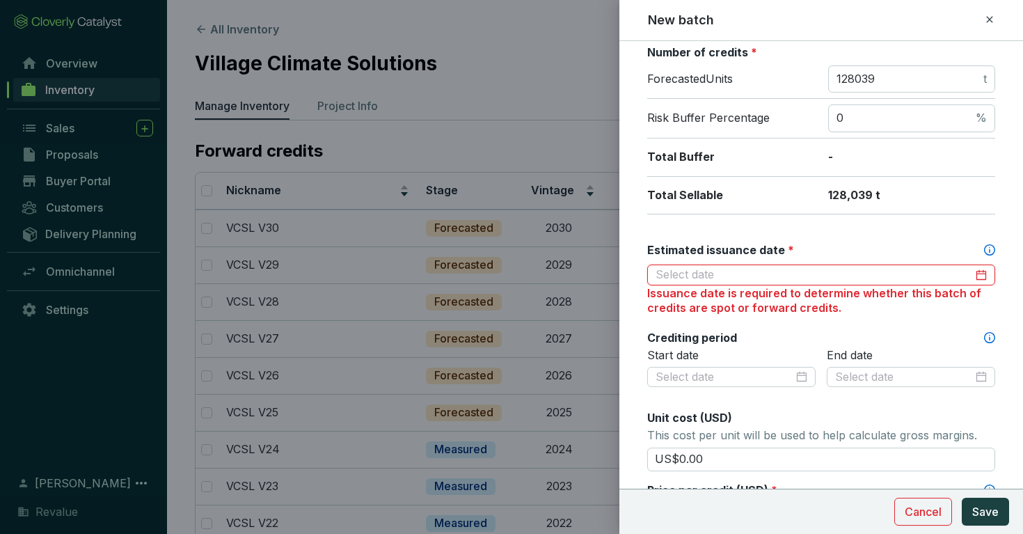
click at [812, 283] on input "Estimated issuance date *" at bounding box center [814, 274] width 317 height 15
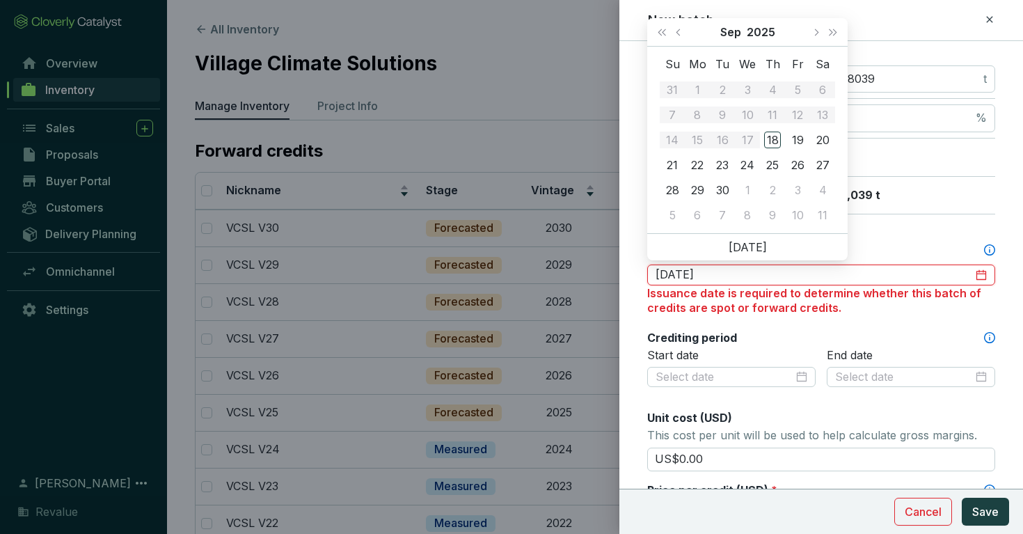
type input "[DATE]"
click at [818, 24] on button "Next month (PageDown)" at bounding box center [816, 32] width 18 height 28
click at [830, 31] on span "Next year (Control + right)" at bounding box center [833, 32] width 7 height 7
click at [810, 32] on button "Next month (PageDown)" at bounding box center [816, 32] width 18 height 28
click at [667, 35] on button "Last year (Control + left)" at bounding box center [662, 32] width 18 height 28
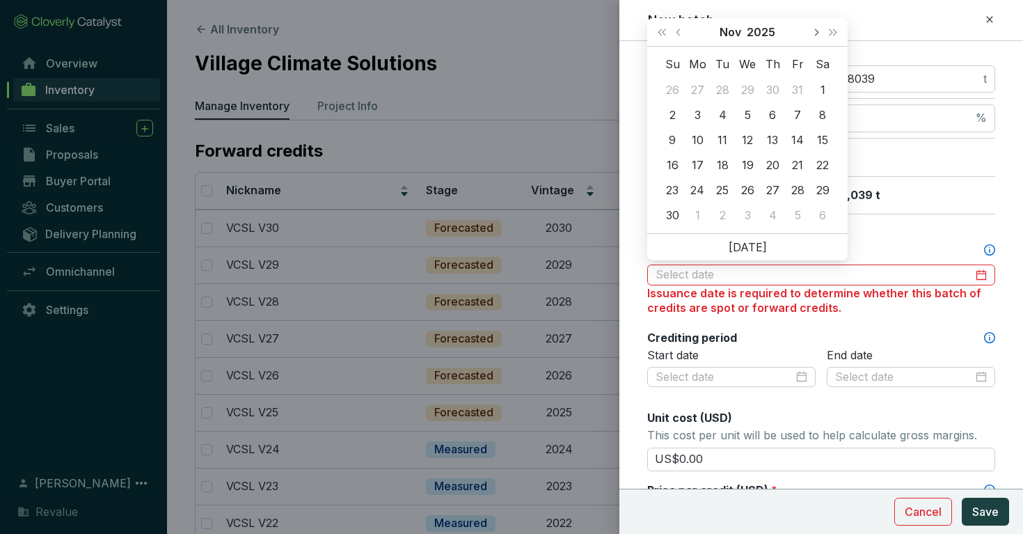
click at [814, 33] on span "Next month (PageDown)" at bounding box center [815, 32] width 7 height 7
type input "[DATE]"
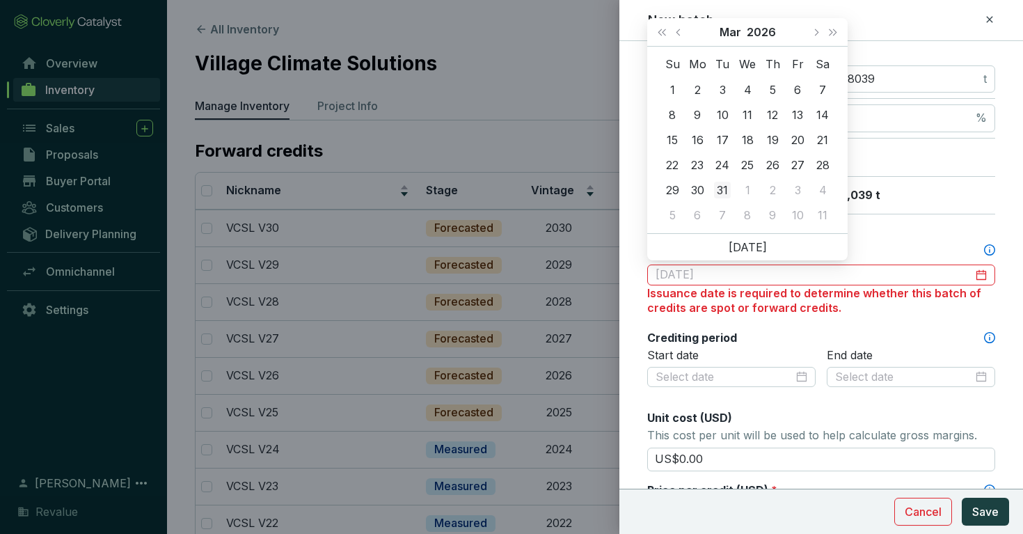
click at [719, 189] on div "31" at bounding box center [722, 190] width 17 height 17
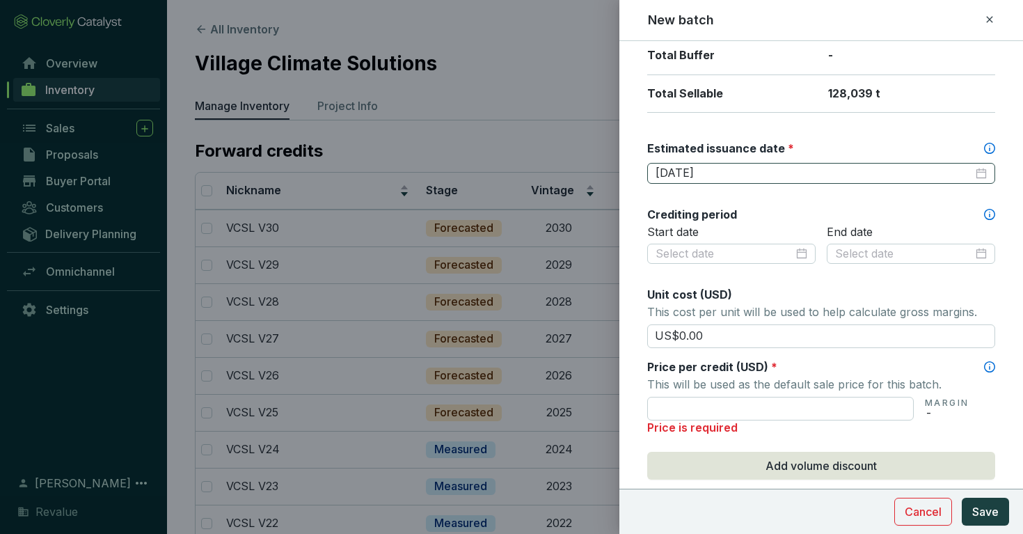
scroll to position [330, 0]
click at [735, 249] on input at bounding box center [725, 253] width 138 height 15
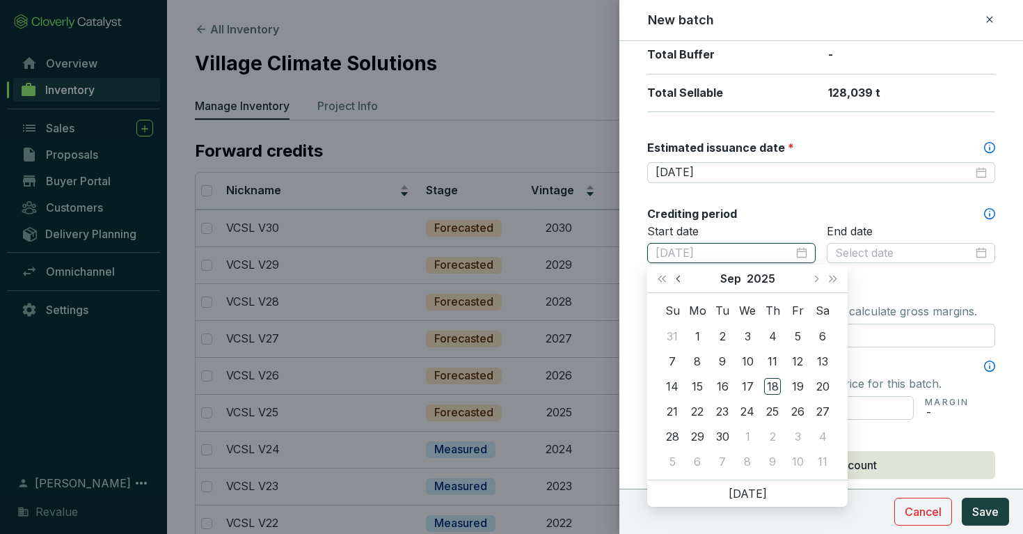
type input "[DATE]"
click at [664, 281] on button "Last year (Control + left)" at bounding box center [662, 279] width 18 height 28
click at [677, 277] on span "Previous month (PageUp)" at bounding box center [679, 278] width 7 height 7
type input "[DATE]"
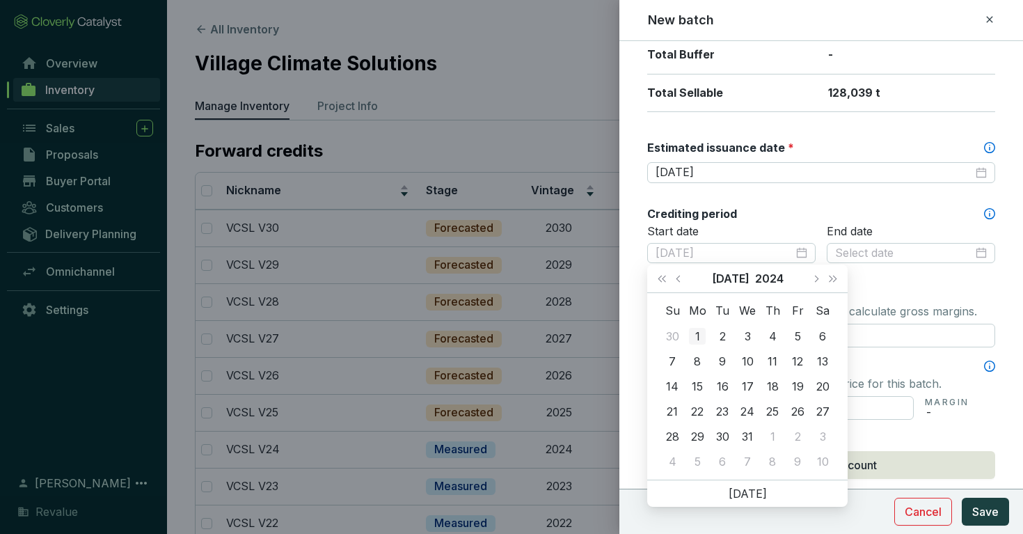
click at [700, 333] on div "1" at bounding box center [697, 336] width 17 height 17
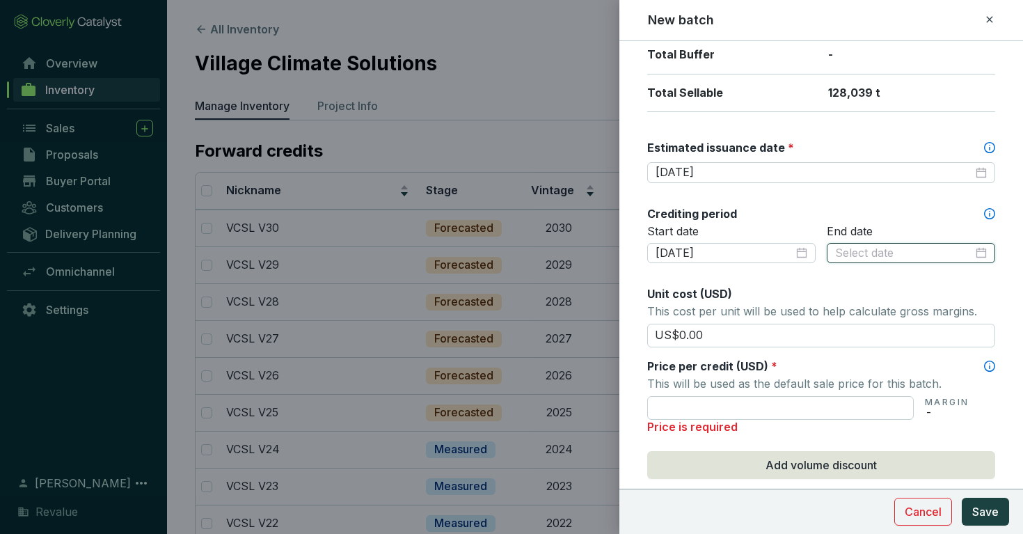
click at [858, 246] on input at bounding box center [904, 253] width 138 height 15
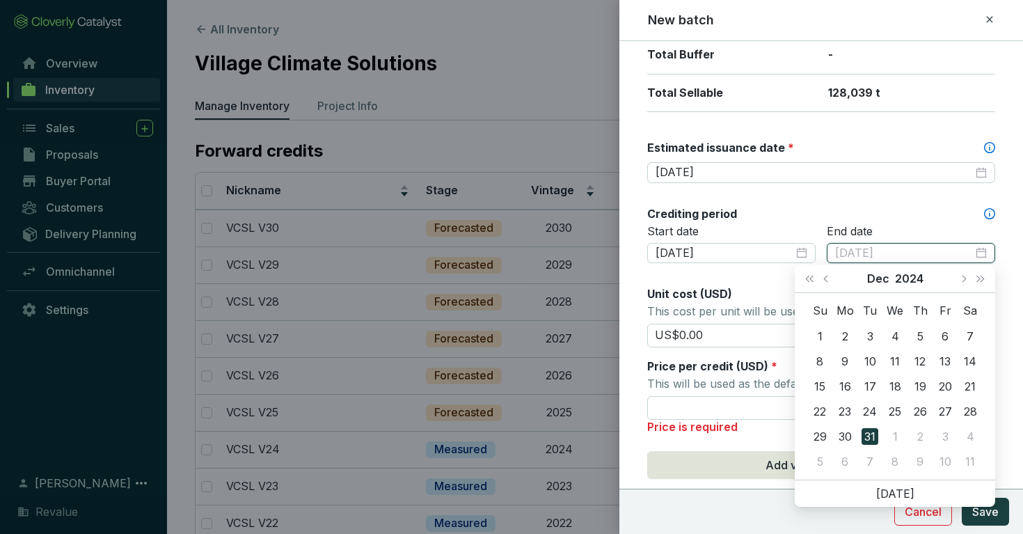
type input "[DATE]"
click at [873, 434] on div "31" at bounding box center [870, 436] width 17 height 17
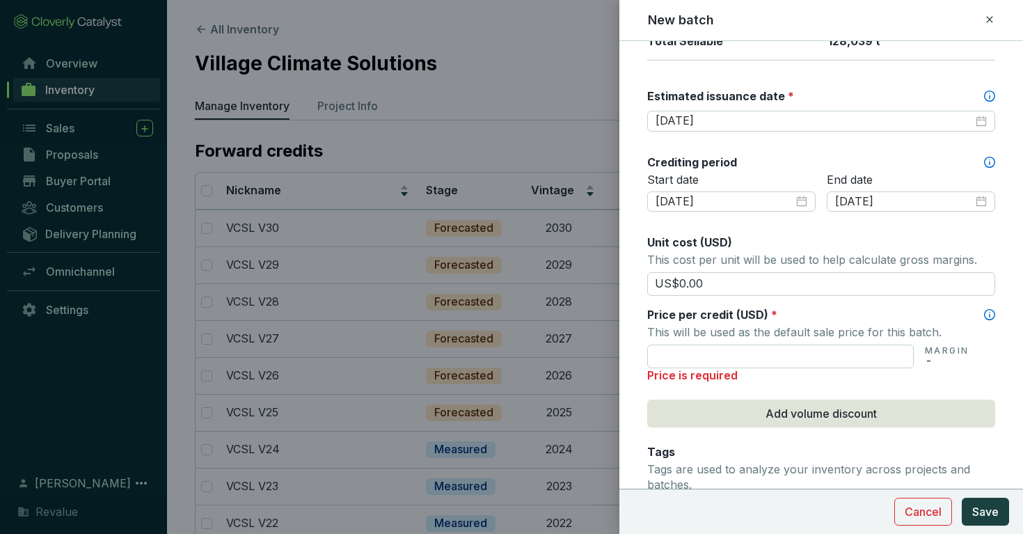
scroll to position [400, 0]
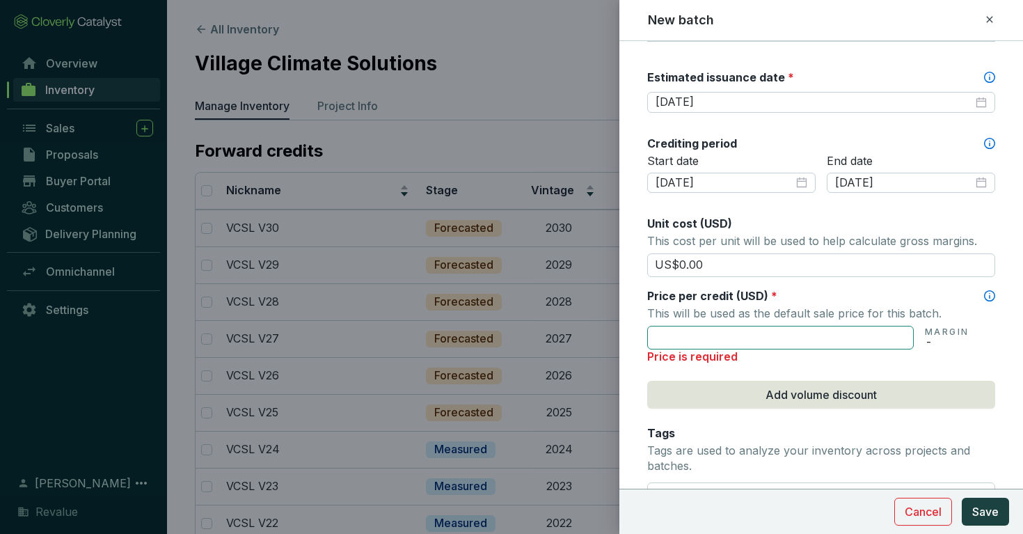
click at [837, 333] on input "text" at bounding box center [780, 338] width 267 height 24
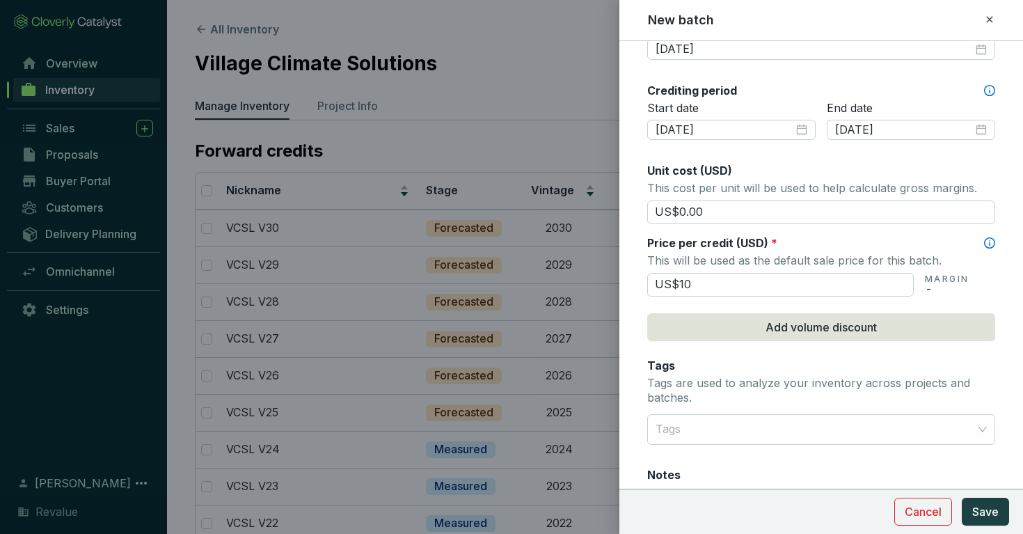
scroll to position [589, 0]
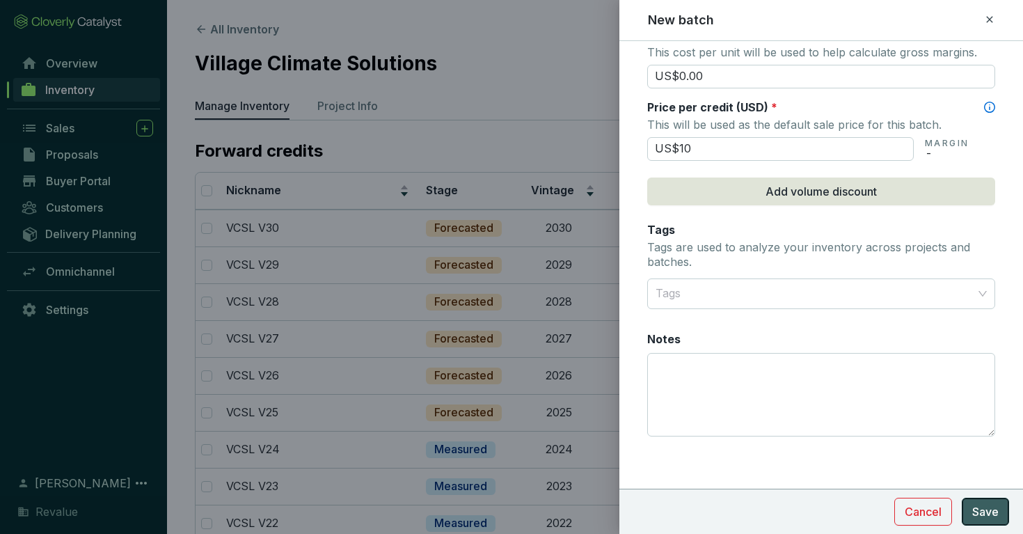
type input "US$10.00"
click at [970, 507] on button "Save" at bounding box center [985, 512] width 47 height 28
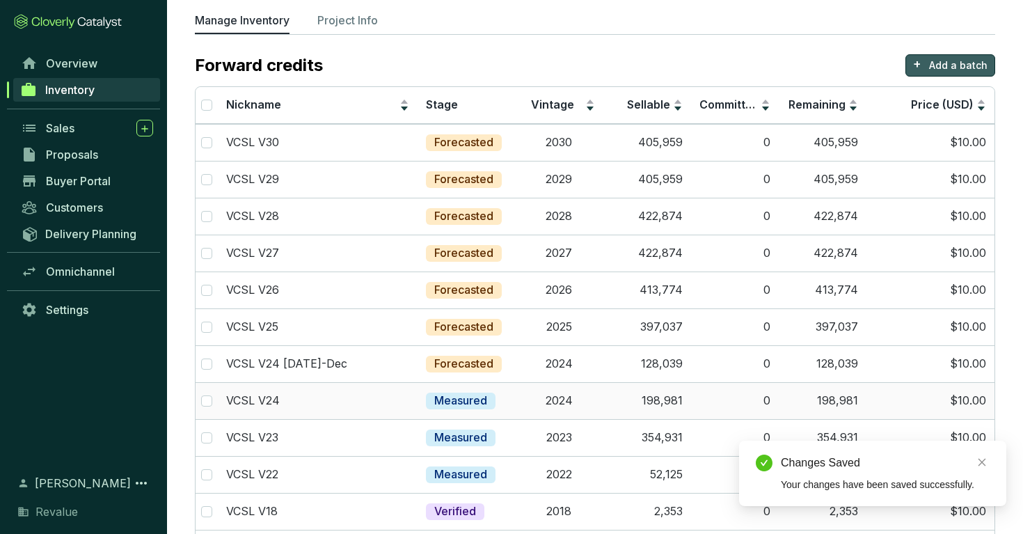
scroll to position [95, 0]
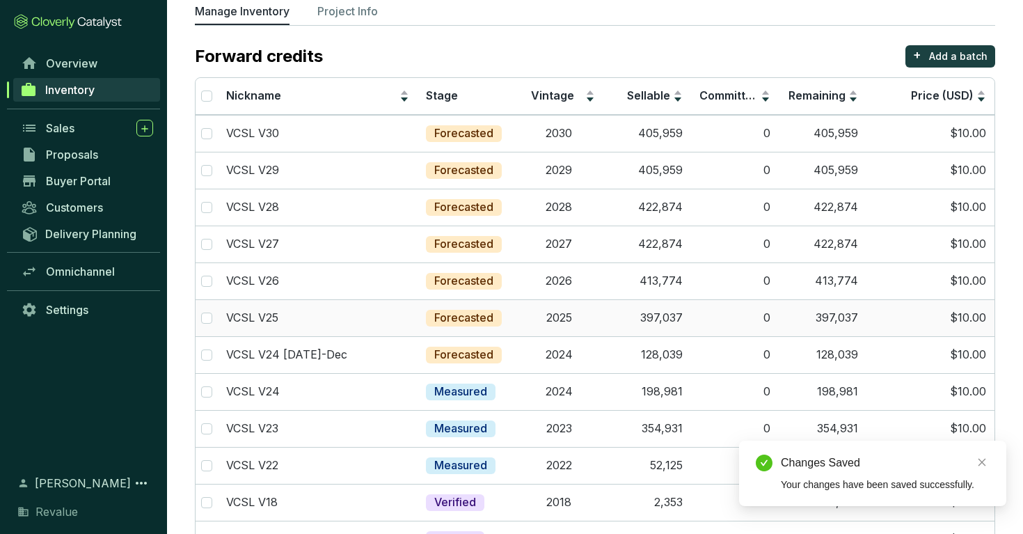
click at [537, 324] on td "2025" at bounding box center [559, 317] width 88 height 37
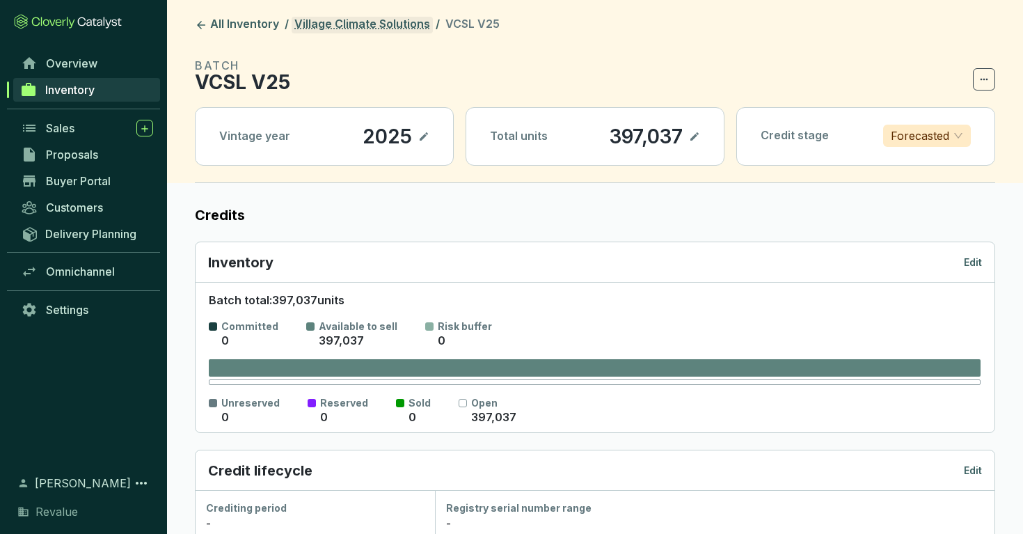
click at [391, 22] on link "Village Climate Solutions" at bounding box center [362, 25] width 141 height 17
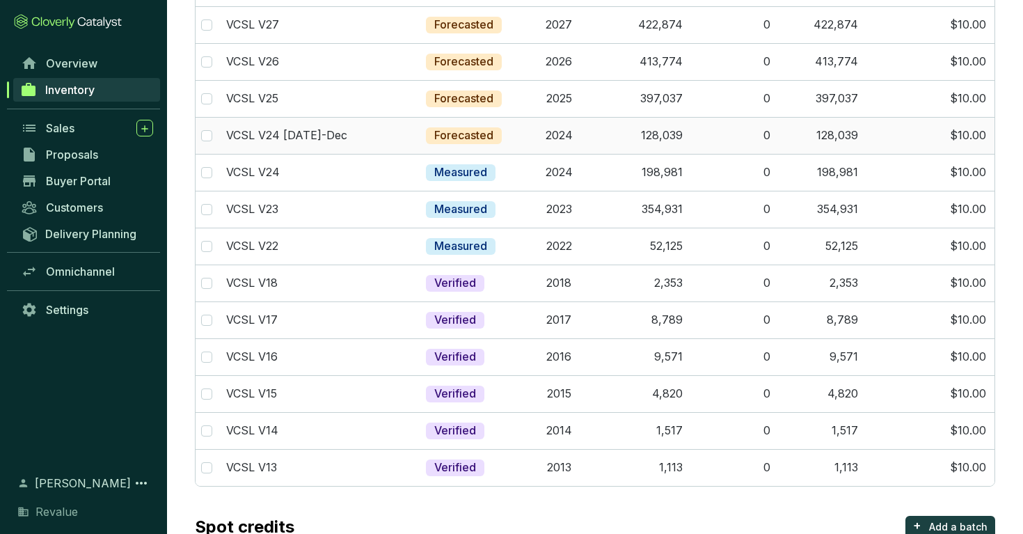
scroll to position [312, 0]
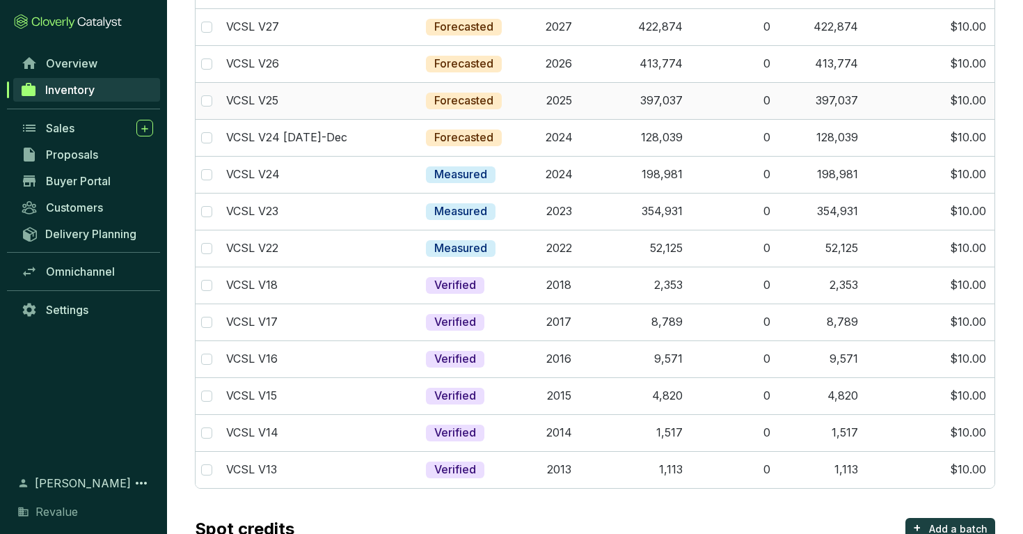
click at [920, 104] on td "$10.00" at bounding box center [931, 100] width 128 height 37
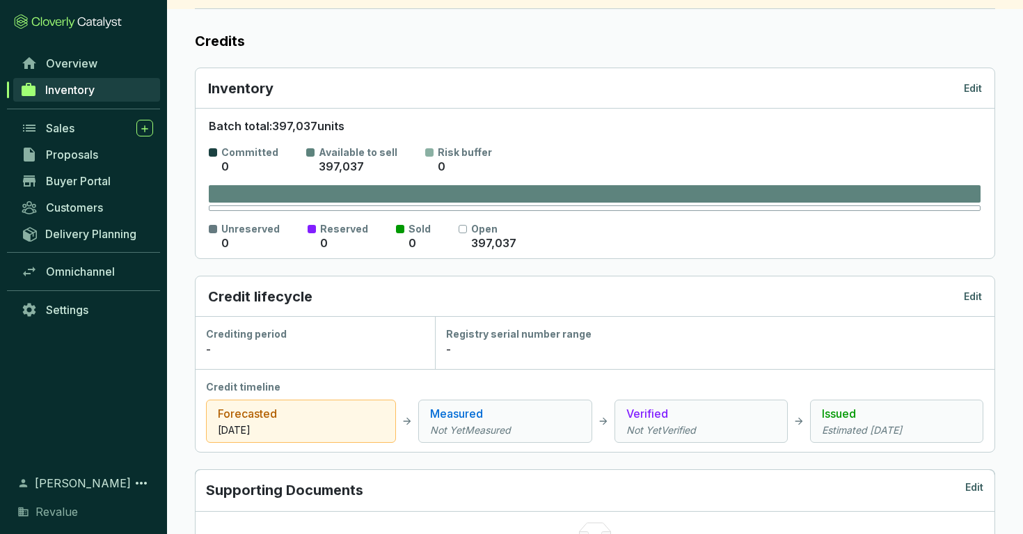
scroll to position [175, 0]
click at [971, 297] on p "Edit" at bounding box center [973, 296] width 18 height 14
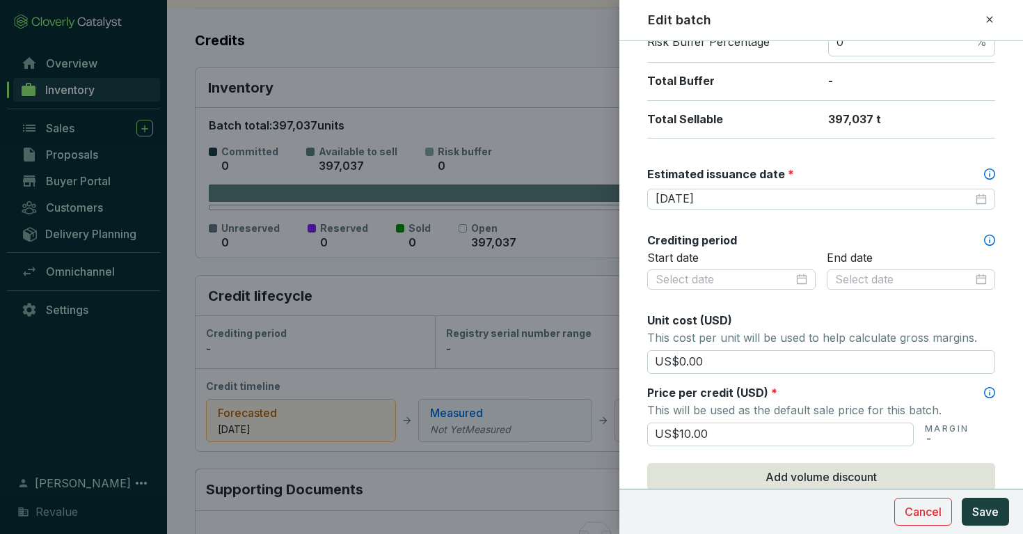
scroll to position [305, 0]
click at [775, 283] on input at bounding box center [725, 278] width 138 height 15
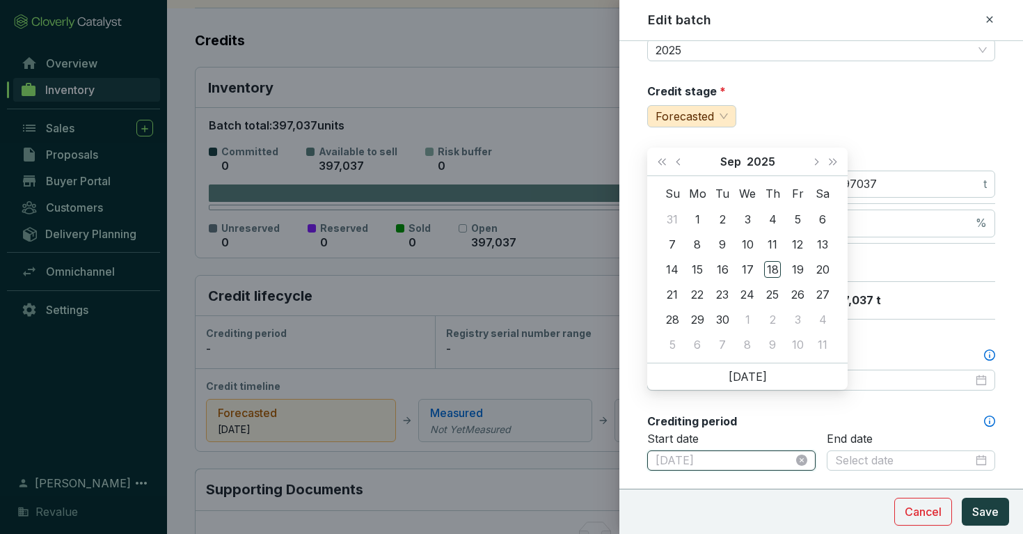
type input "[DATE]"
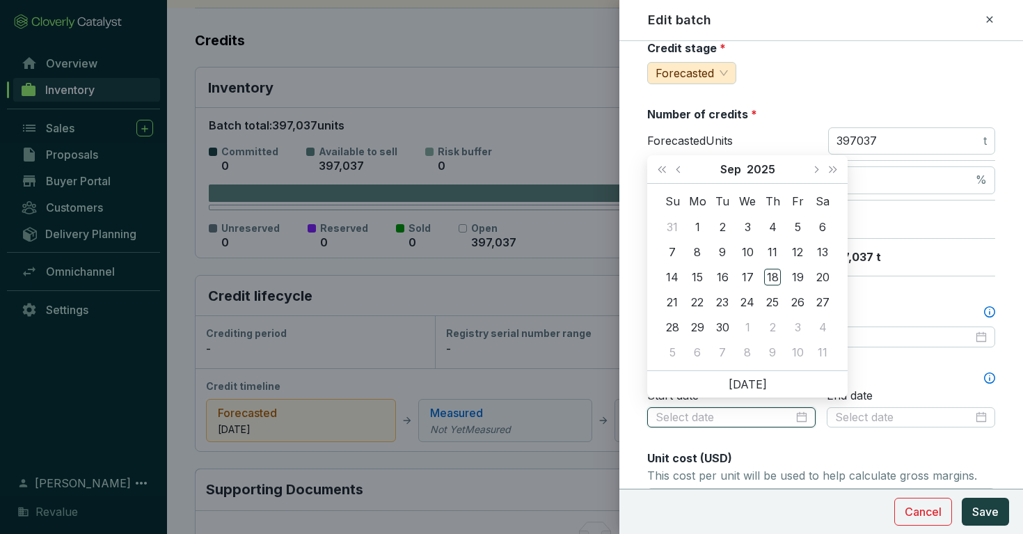
scroll to position [171, 0]
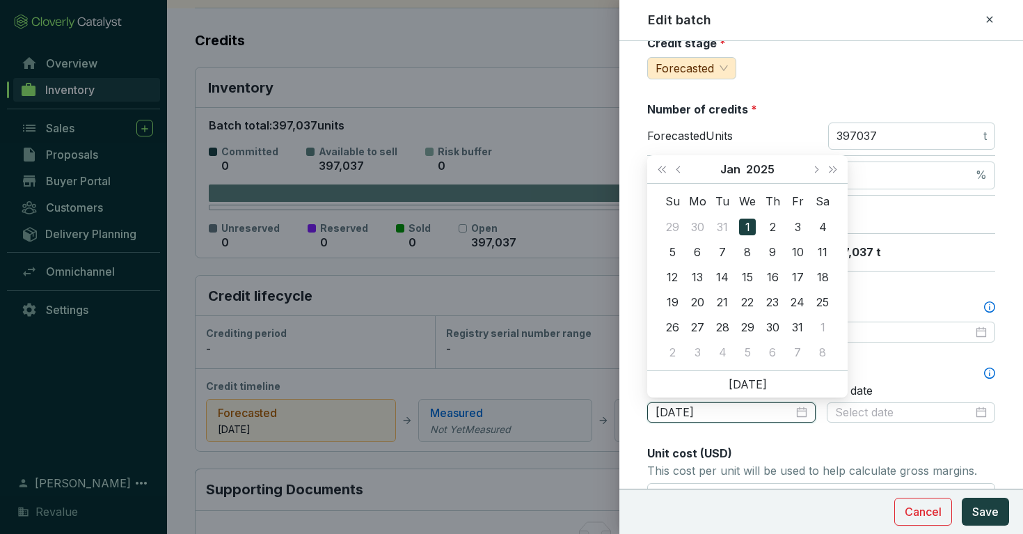
type input "[DATE]"
click at [962, 498] on button "Save" at bounding box center [985, 512] width 47 height 28
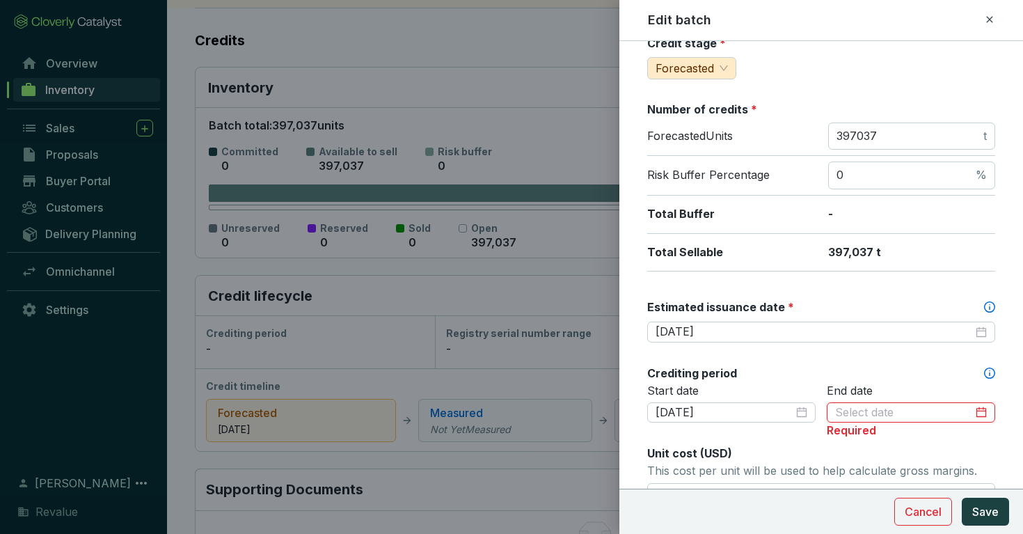
click at [857, 409] on input at bounding box center [904, 412] width 138 height 15
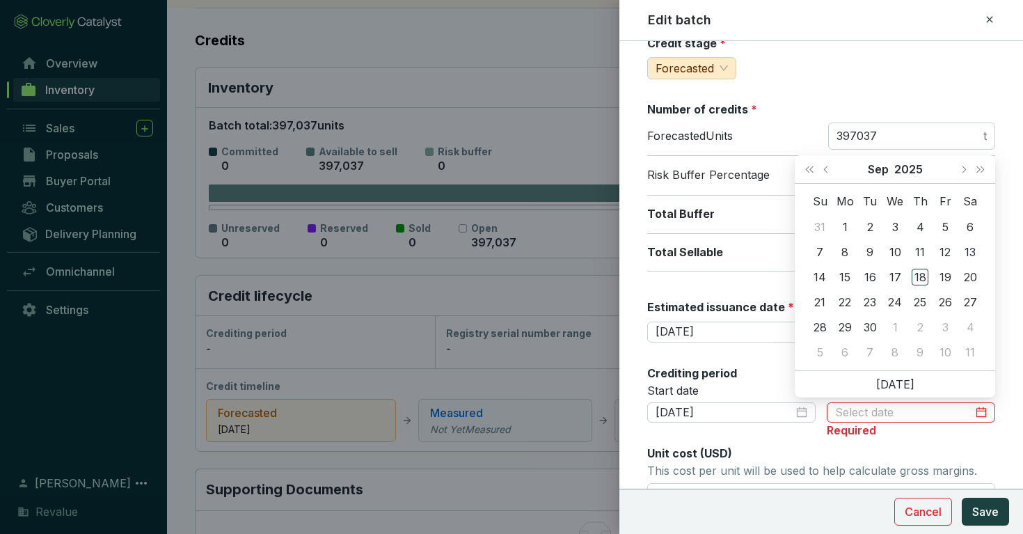
click at [781, 354] on div "Batch name * This is the internal name that will be used throughout Catalyst. V…" at bounding box center [821, 446] width 348 height 1119
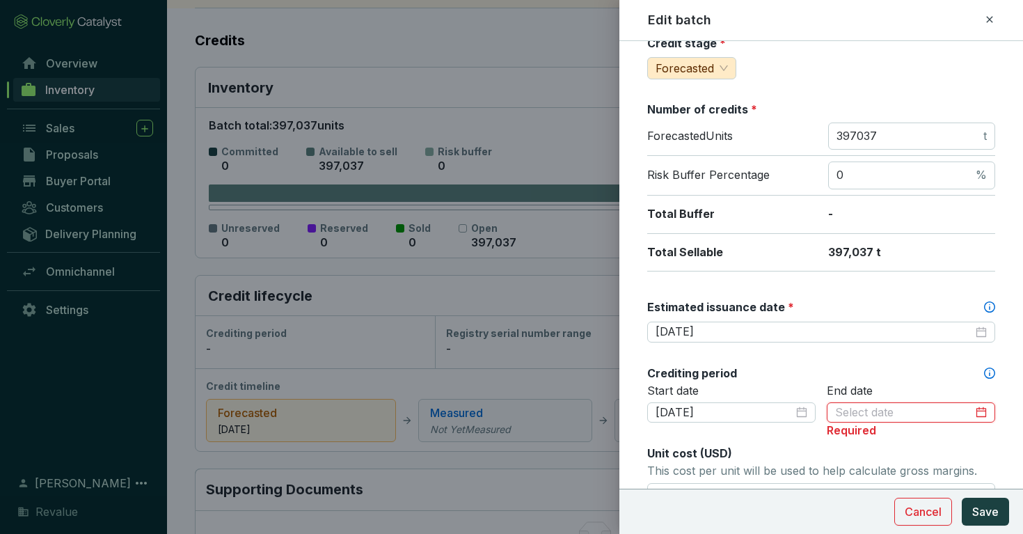
click at [851, 408] on input at bounding box center [904, 412] width 138 height 15
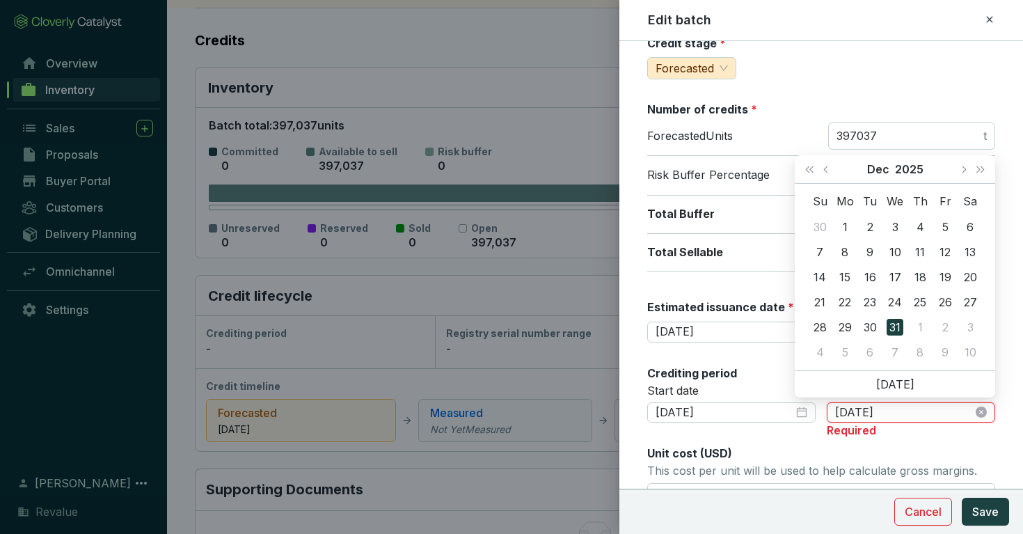
type input "[DATE]"
click at [962, 498] on button "Save" at bounding box center [985, 512] width 47 height 28
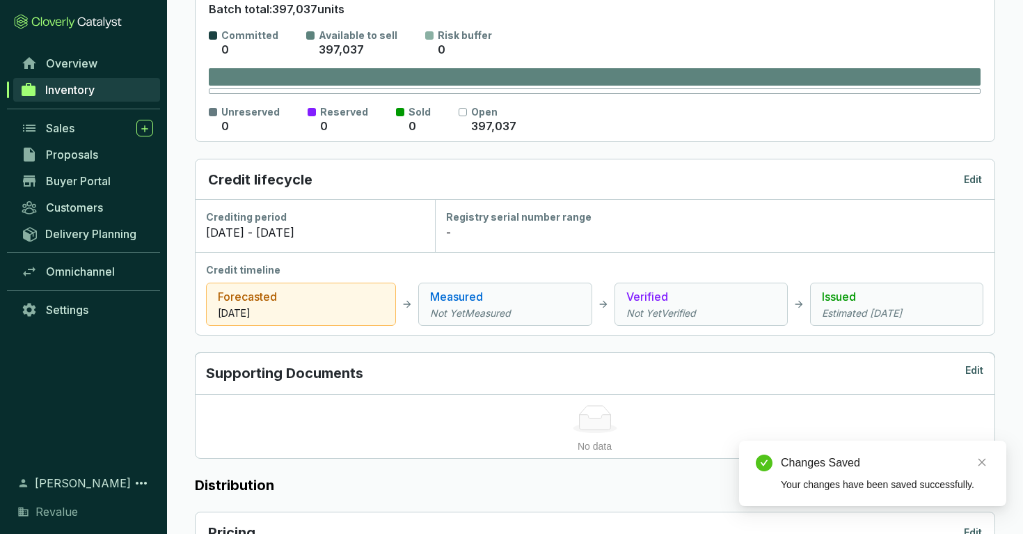
scroll to position [287, 0]
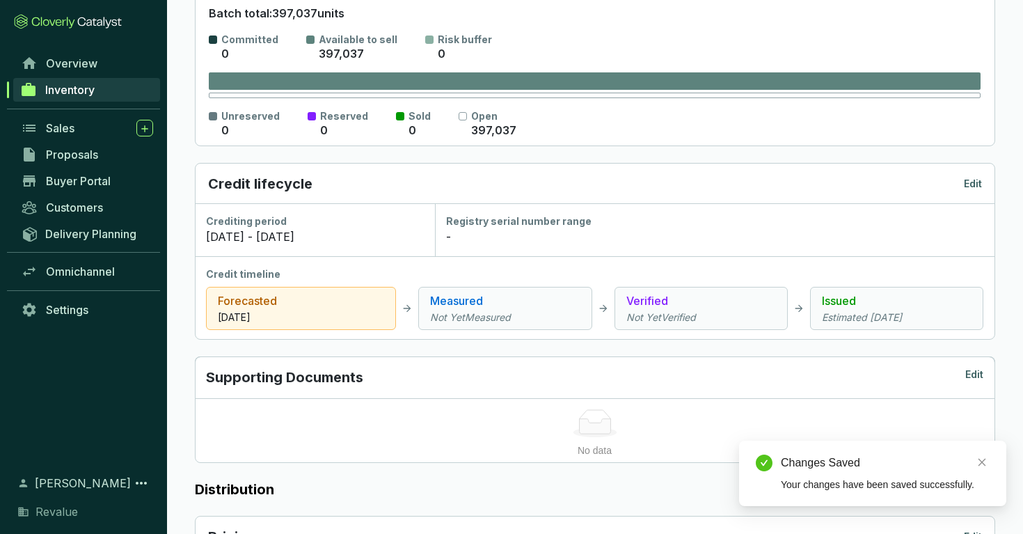
click at [862, 310] on div "Issued Estimated [DATE]" at bounding box center [896, 308] width 173 height 43
click at [975, 183] on p "Edit" at bounding box center [973, 184] width 18 height 14
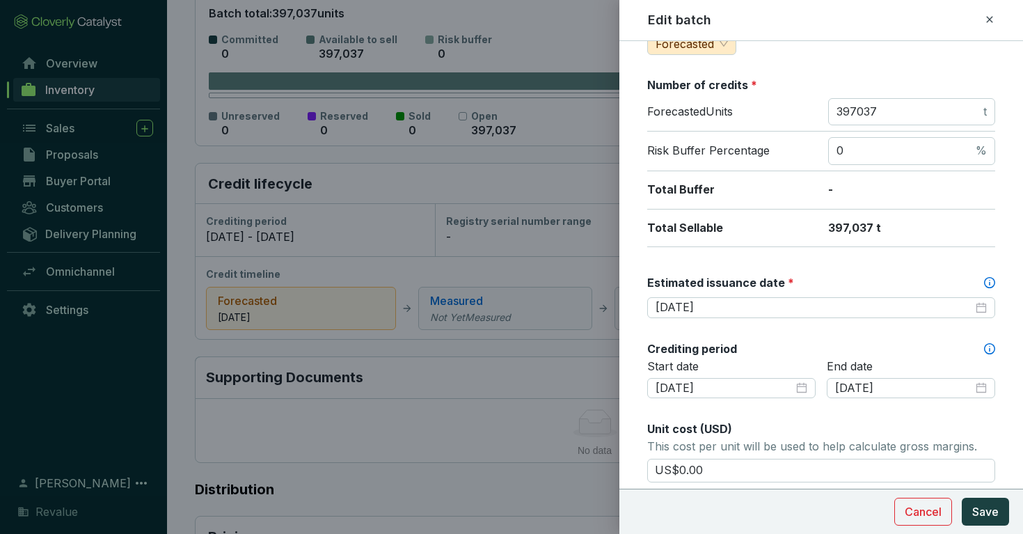
scroll to position [197, 0]
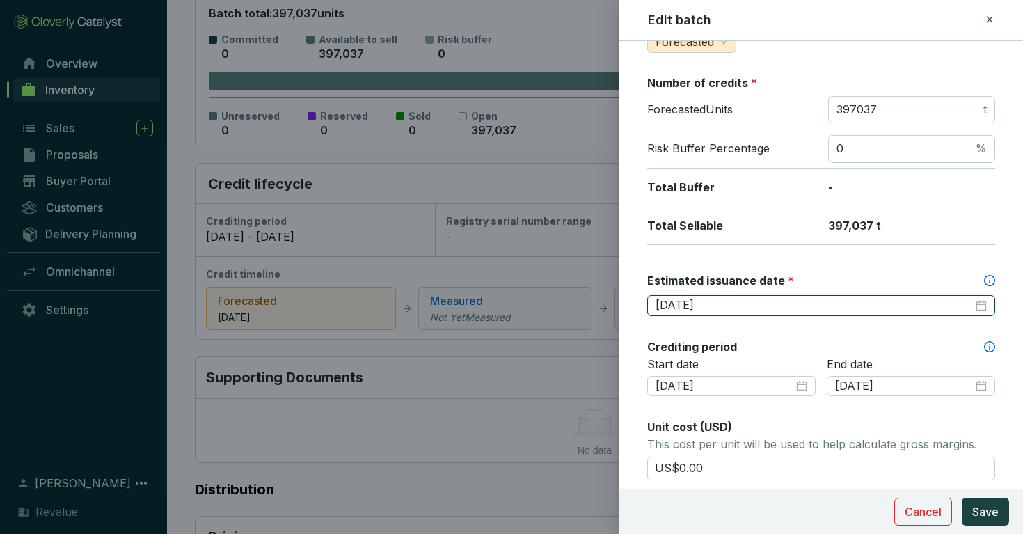
click at [786, 308] on input "[DATE]" at bounding box center [814, 305] width 317 height 15
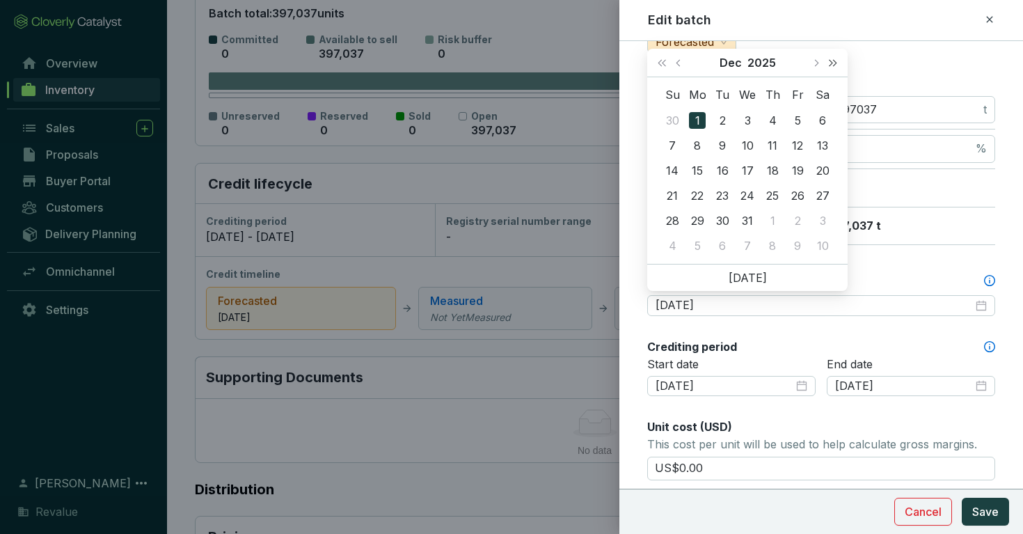
click at [830, 61] on span "Next year (Control + right)" at bounding box center [833, 62] width 7 height 7
click at [677, 63] on span "Previous month (PageUp)" at bounding box center [679, 62] width 7 height 7
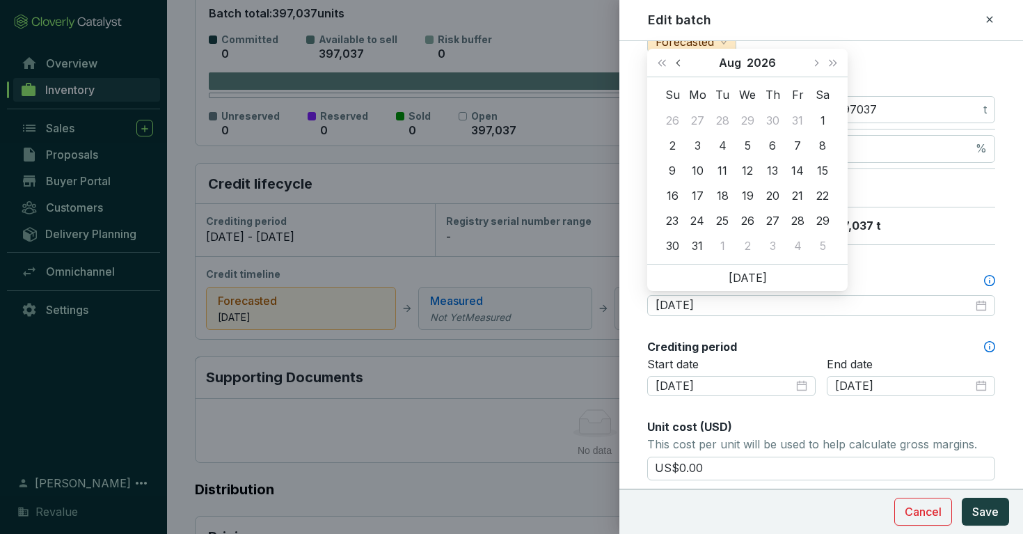
click at [677, 63] on span "Previous month (PageUp)" at bounding box center [679, 62] width 7 height 7
click at [874, 75] on div "Number of credits *" at bounding box center [821, 82] width 348 height 15
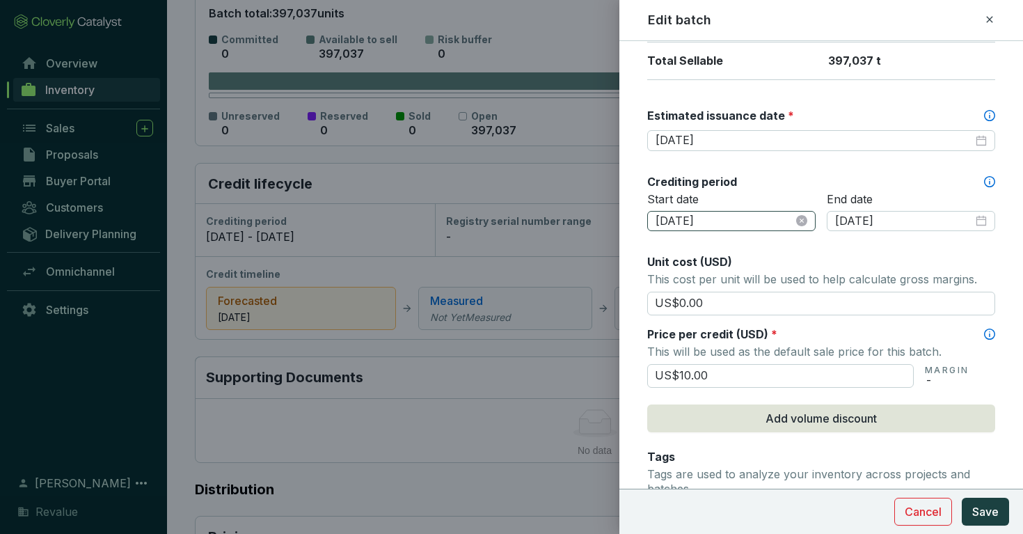
scroll to position [378, 0]
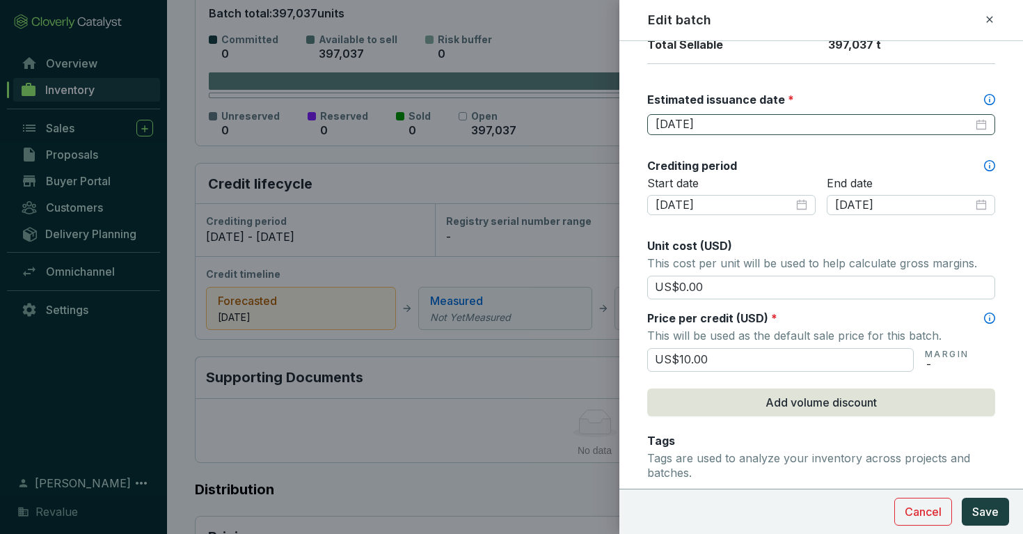
click at [748, 114] on div "[DATE]" at bounding box center [821, 124] width 348 height 21
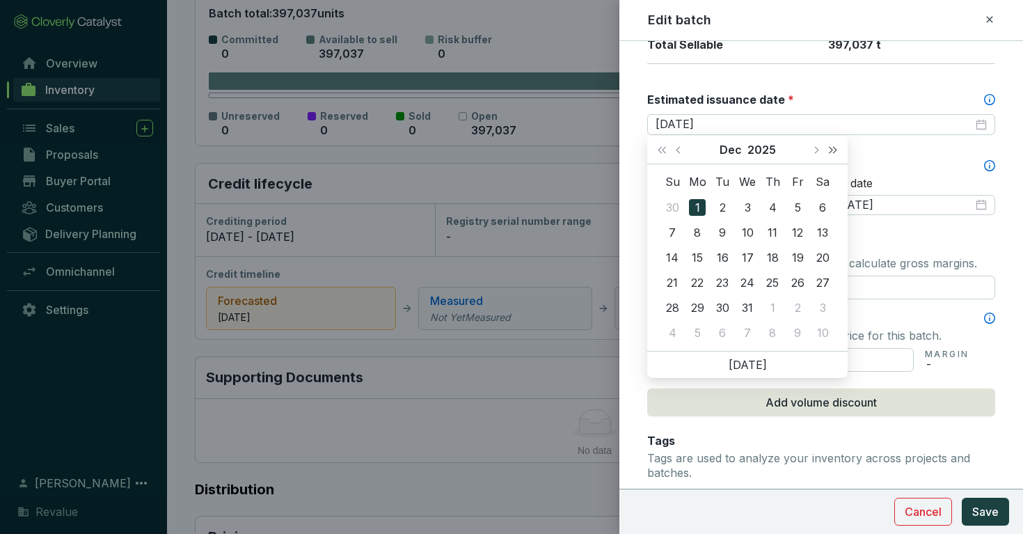
click at [830, 151] on span "Next year (Control + right)" at bounding box center [833, 149] width 7 height 7
click at [772, 304] on div "31" at bounding box center [772, 307] width 17 height 17
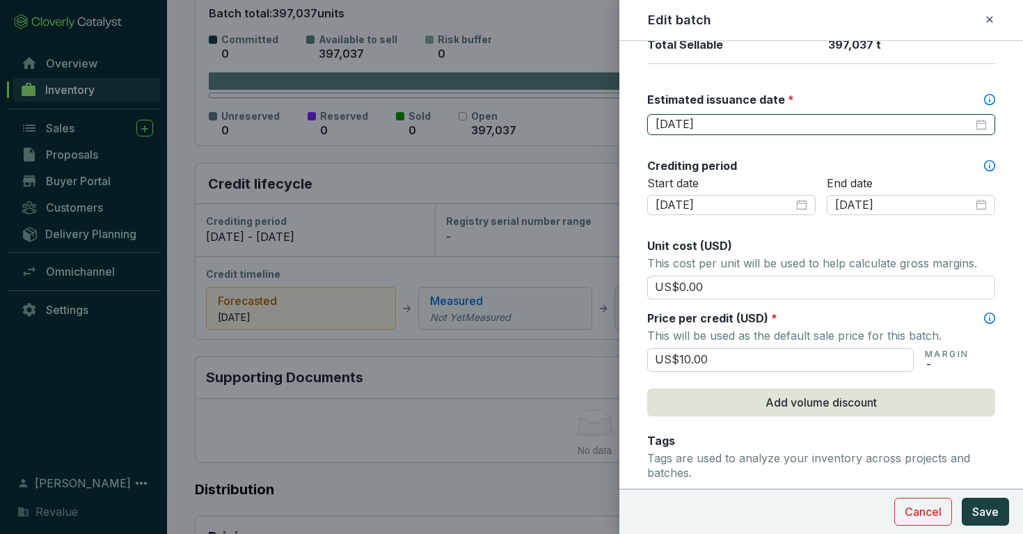
click at [860, 128] on input "[DATE]" at bounding box center [814, 124] width 317 height 15
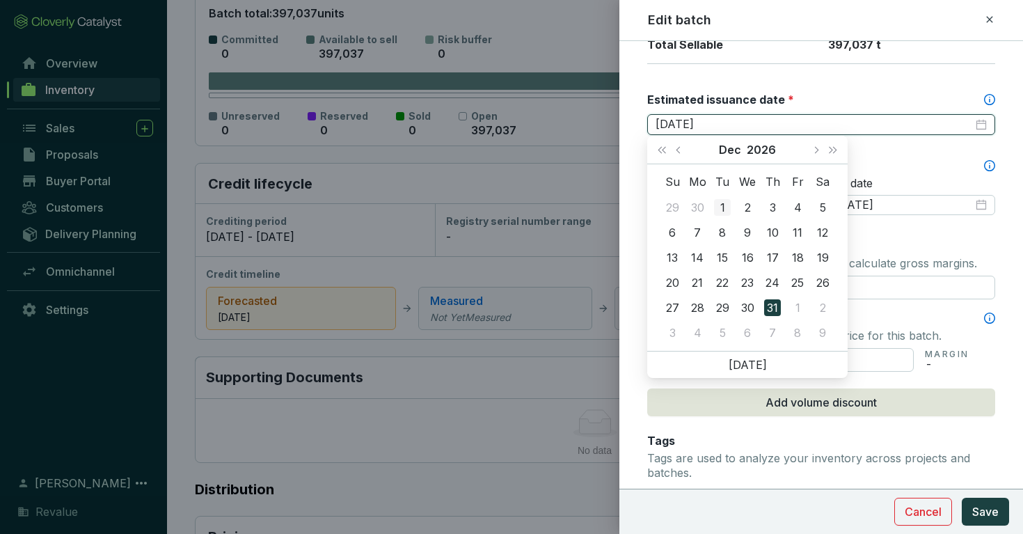
type input "[DATE]"
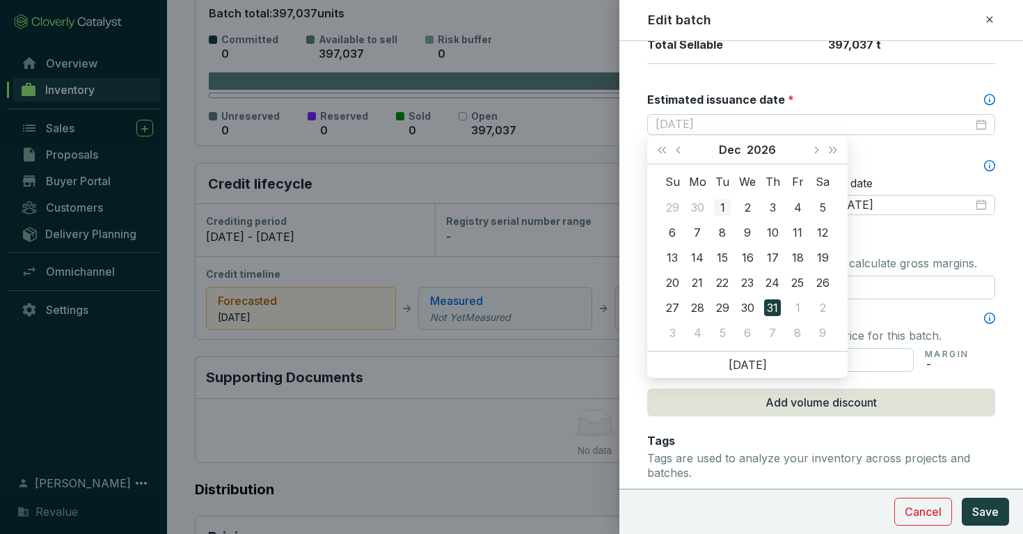
click at [716, 207] on div "1" at bounding box center [722, 207] width 17 height 17
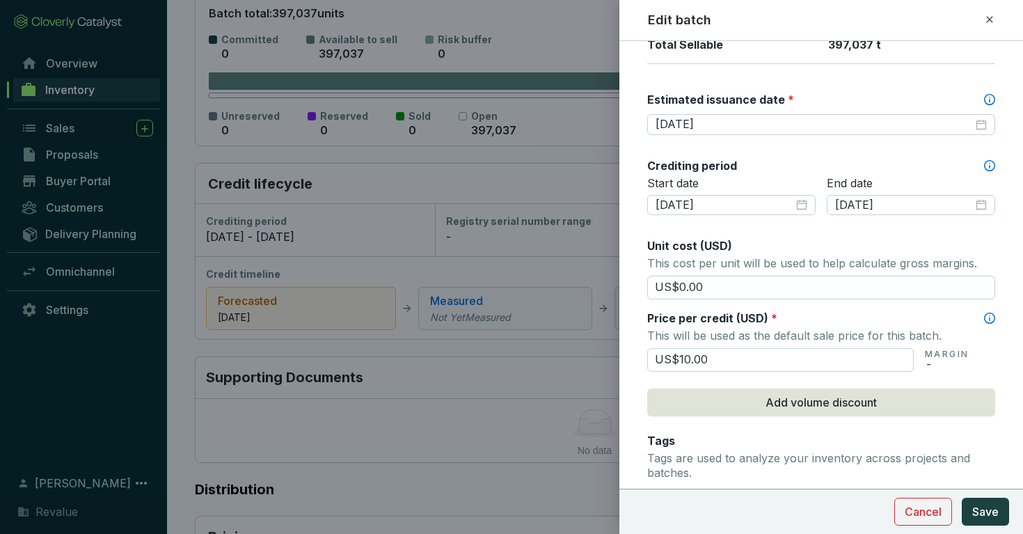
scroll to position [438, 0]
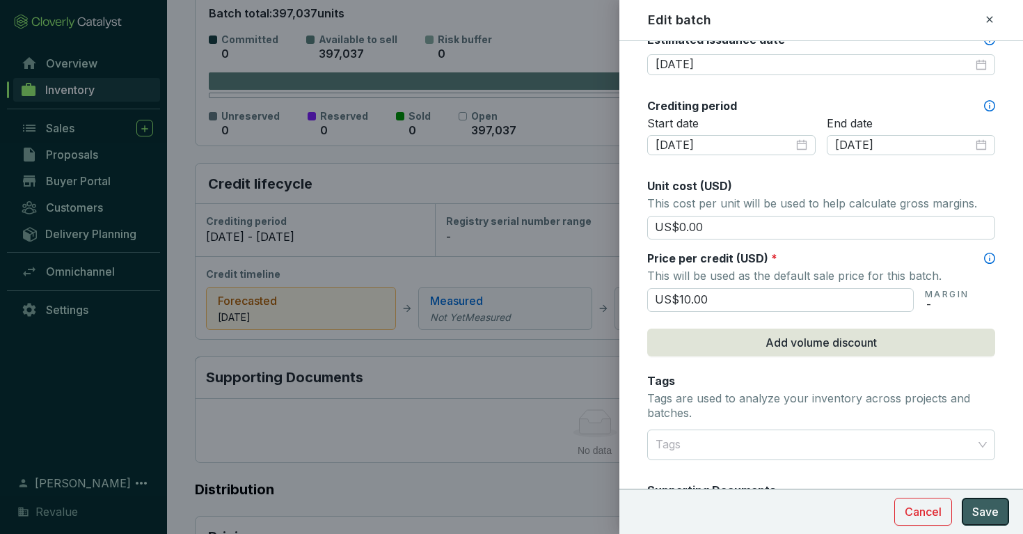
click at [992, 514] on span "Save" at bounding box center [985, 511] width 26 height 17
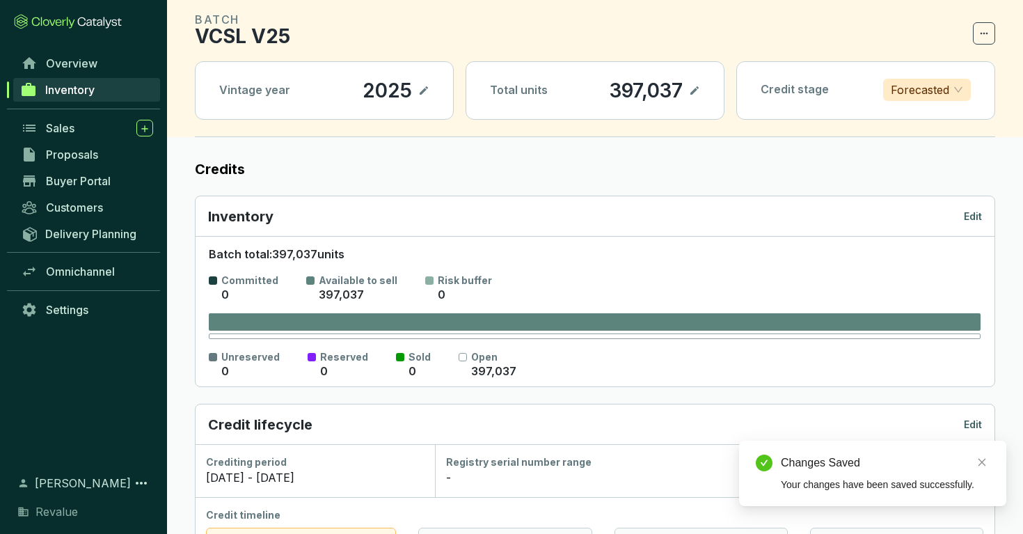
scroll to position [0, 0]
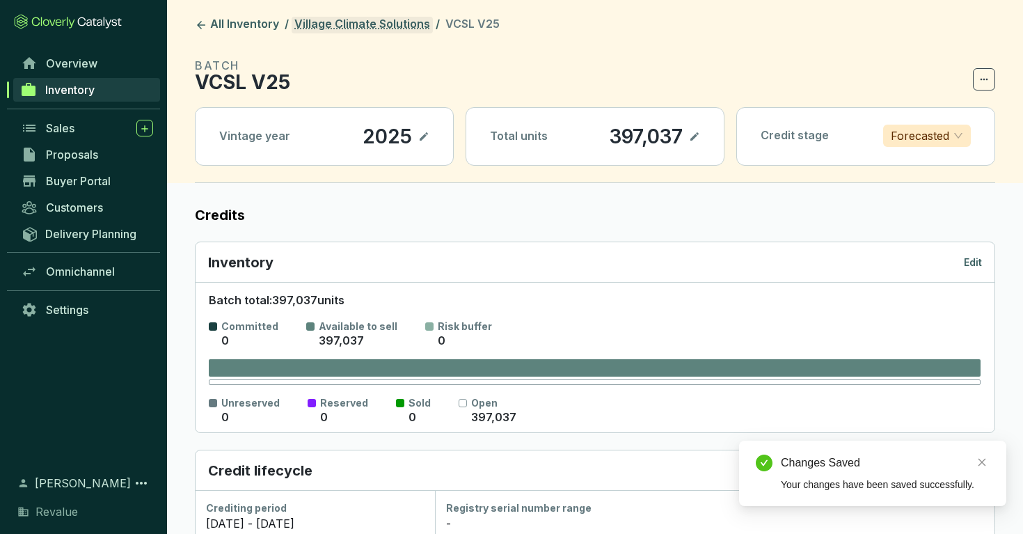
click at [368, 22] on link "Village Climate Solutions" at bounding box center [362, 25] width 141 height 17
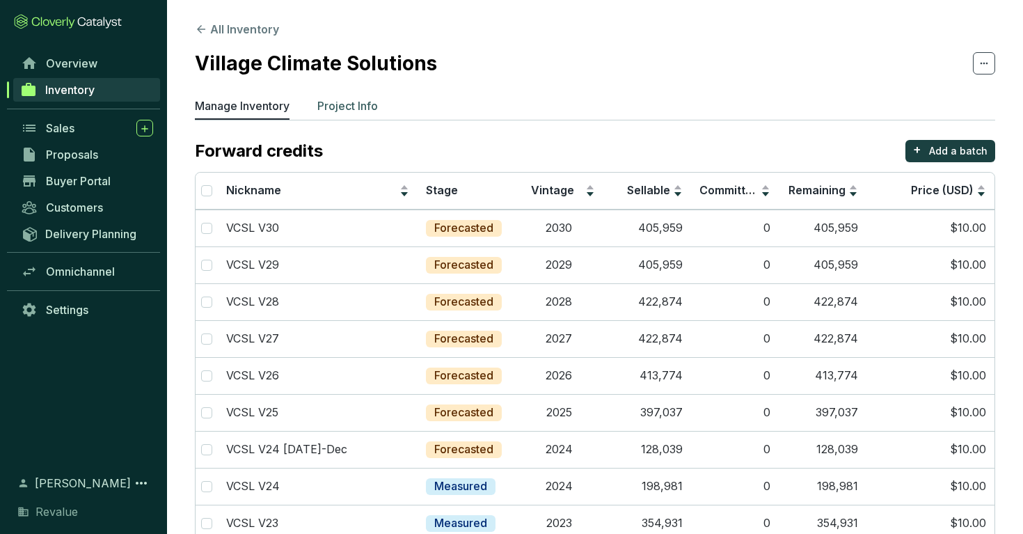
click at [330, 109] on p "Project Info" at bounding box center [347, 105] width 61 height 17
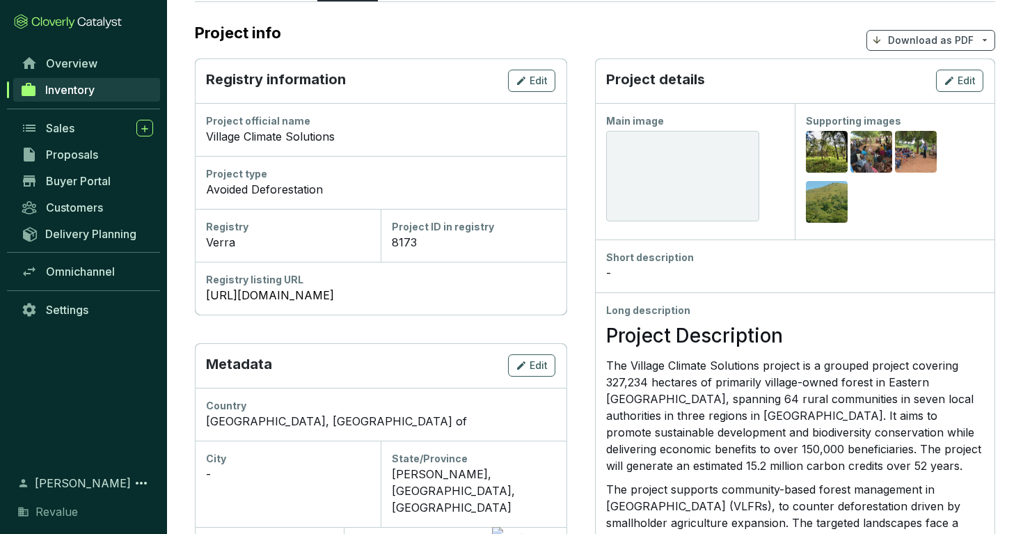
scroll to position [118, 0]
click at [894, 194] on div "Preview Preview Preview Preview" at bounding box center [895, 179] width 178 height 100
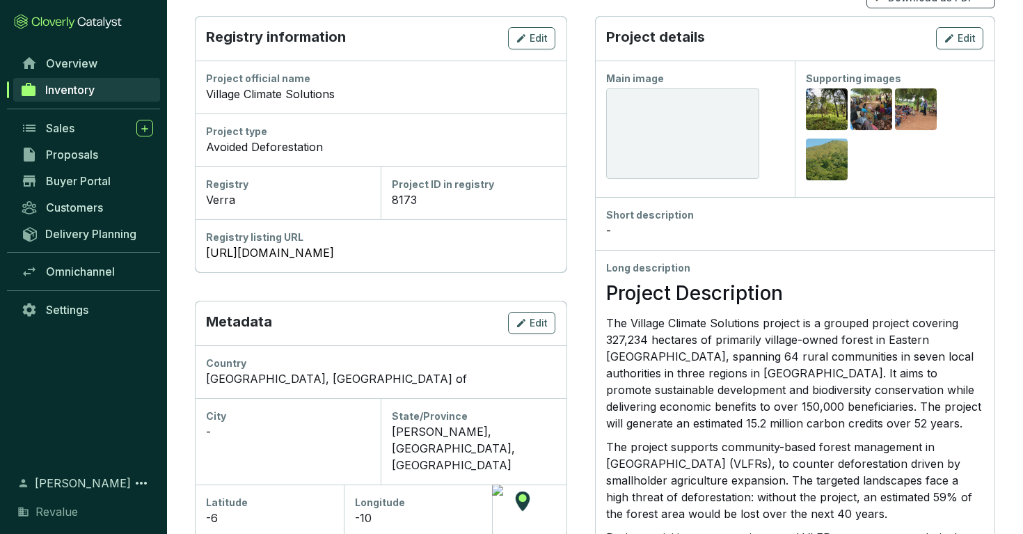
scroll to position [158, 0]
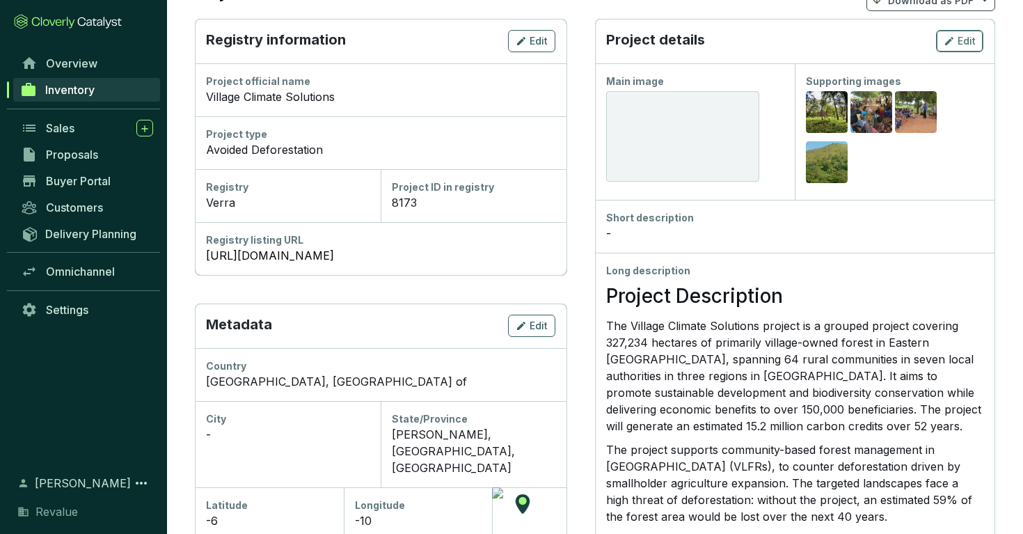
click at [957, 33] on div "Edit" at bounding box center [960, 41] width 32 height 17
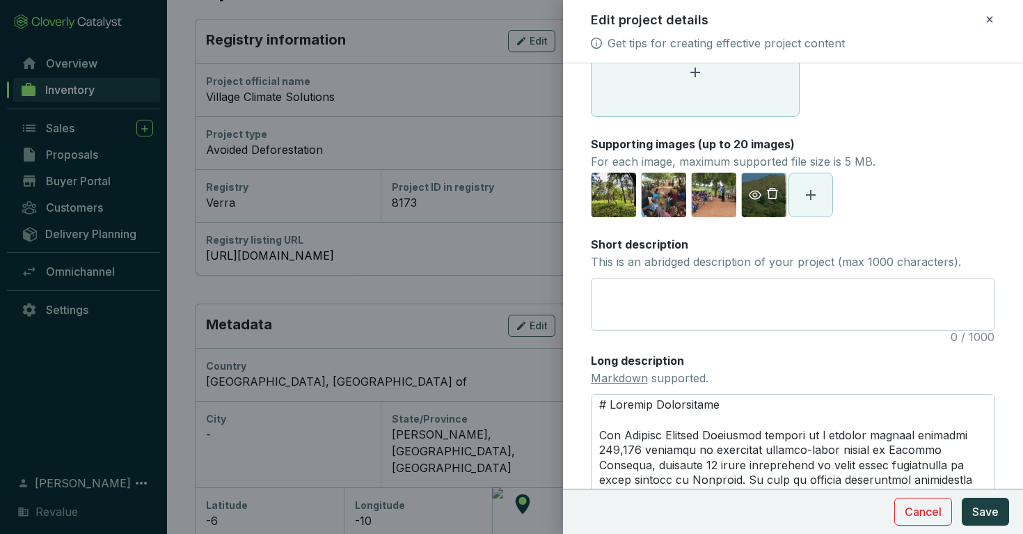
scroll to position [95, 0]
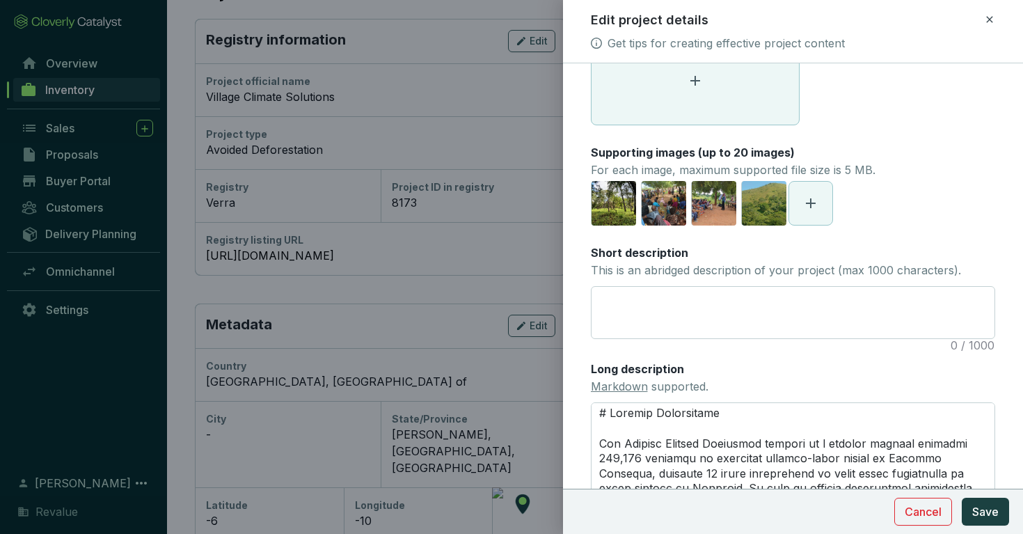
click at [819, 230] on div "Main image Recommended pixel size is: 1600 x 1200. Maximum supported file size …" at bounding box center [793, 313] width 405 height 657
click at [817, 191] on span at bounding box center [810, 203] width 43 height 43
click at [620, 221] on div "[URL][DOMAIN_NAME]" at bounding box center [613, 203] width 45 height 45
click at [802, 212] on span at bounding box center [810, 203] width 43 height 43
click at [750, 210] on span at bounding box center [763, 203] width 43 height 17
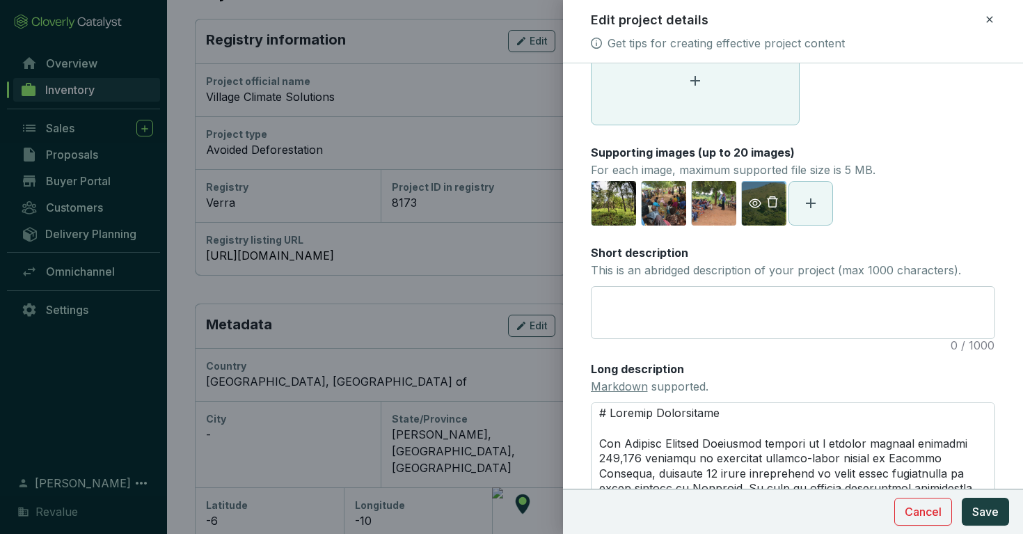
click at [754, 204] on icon "eye" at bounding box center [755, 203] width 13 height 13
click at [806, 205] on icon at bounding box center [811, 203] width 17 height 17
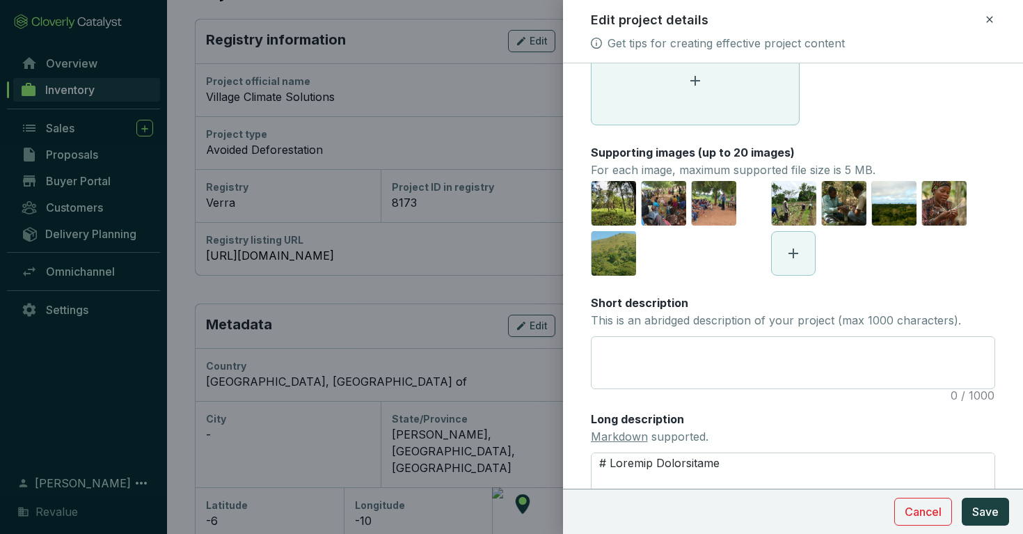
click at [799, 248] on icon at bounding box center [793, 253] width 17 height 17
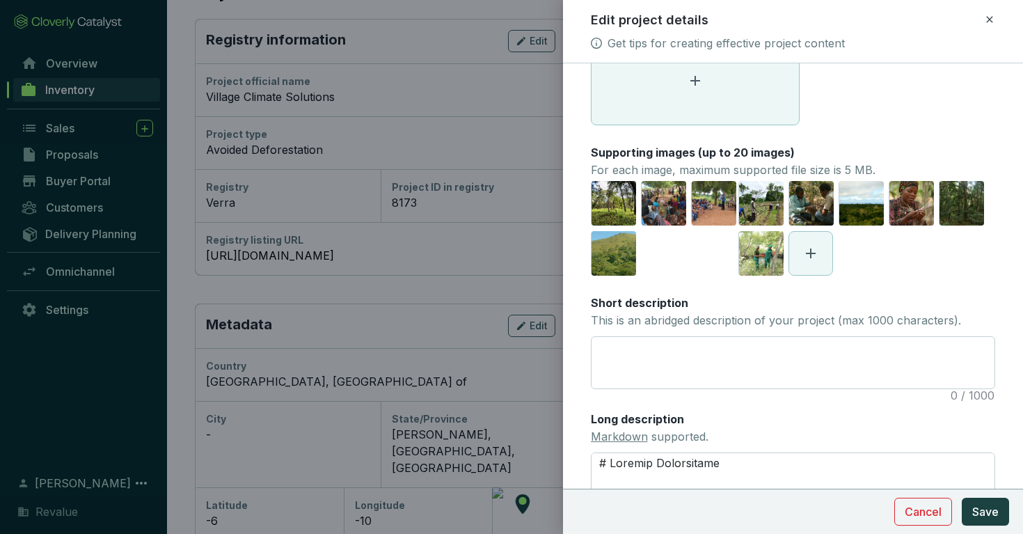
click at [834, 262] on div "Project_area_Farmers_Multching_instead_of_Burning.jpg Project_partners_from_Tan…" at bounding box center [867, 228] width 257 height 95
click at [819, 261] on span at bounding box center [810, 253] width 43 height 43
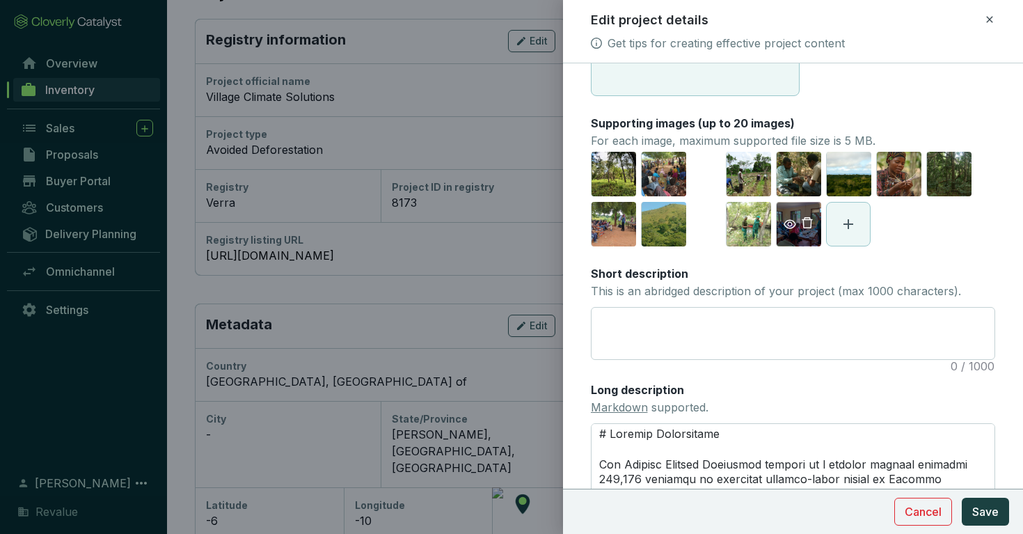
scroll to position [166, 0]
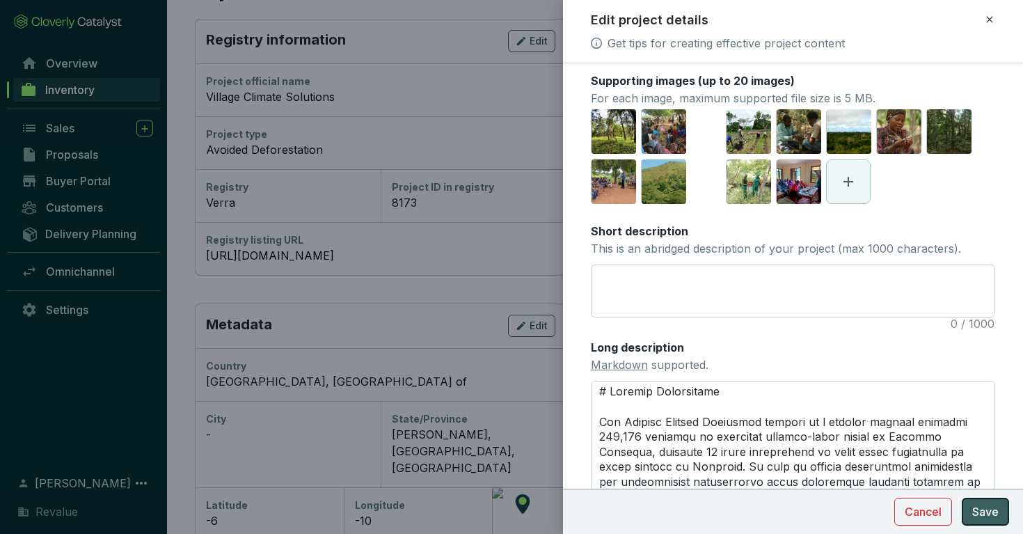
click at [992, 515] on span "Save" at bounding box center [985, 511] width 26 height 17
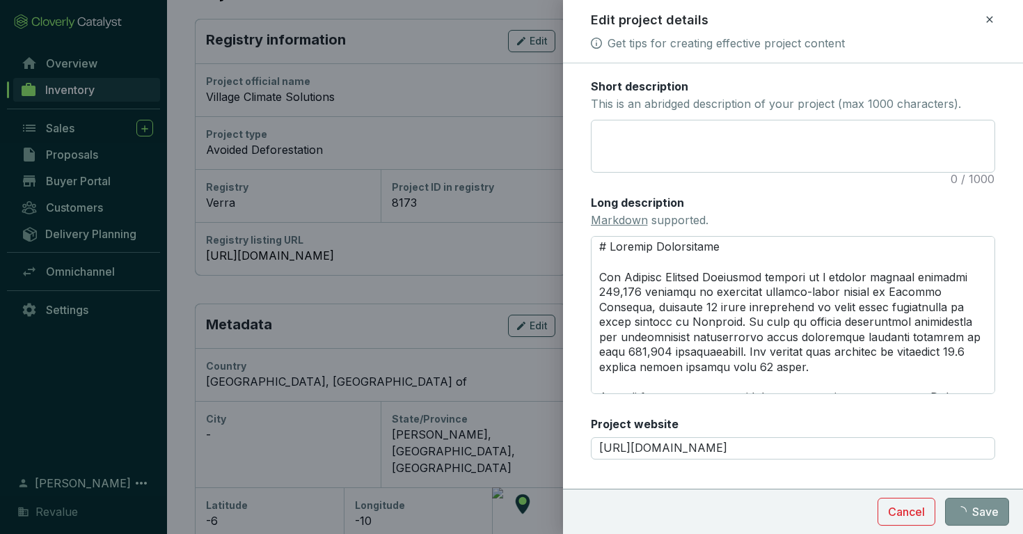
scroll to position [0, 0]
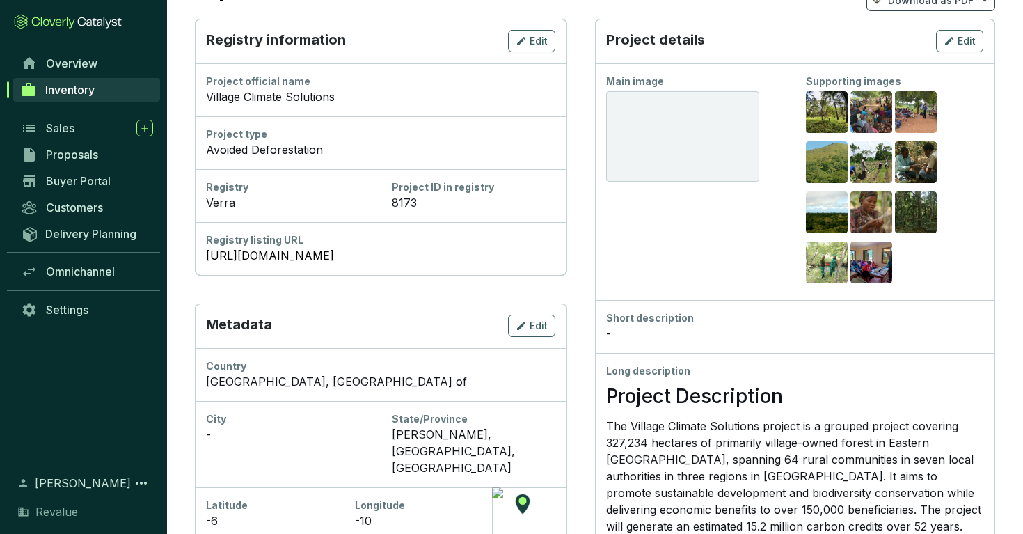
click at [462, 198] on div "8173" at bounding box center [474, 202] width 164 height 17
click at [407, 200] on div "8173" at bounding box center [474, 202] width 164 height 17
click at [530, 31] on button "Edit" at bounding box center [531, 41] width 47 height 22
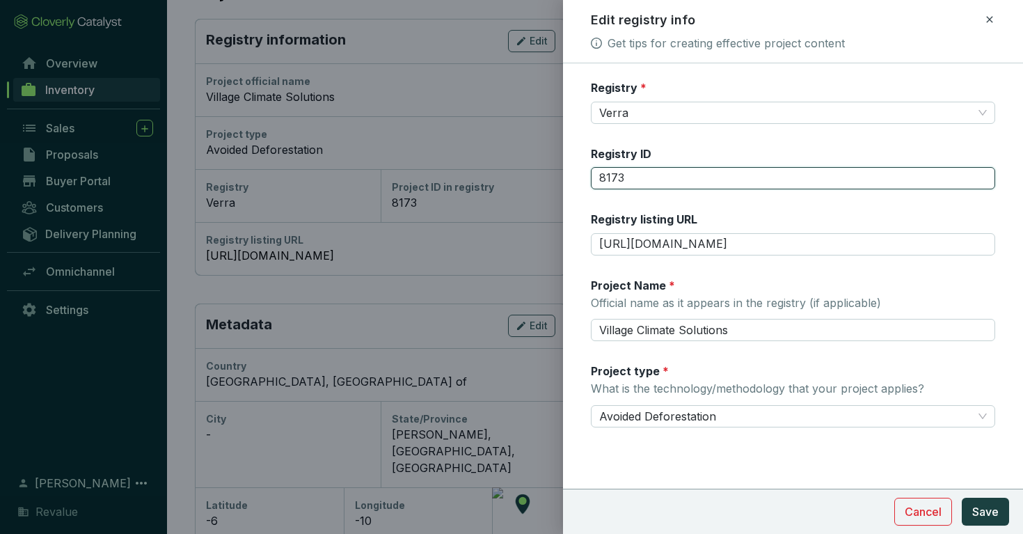
click at [637, 182] on input "8173" at bounding box center [793, 178] width 405 height 22
type input "1325"
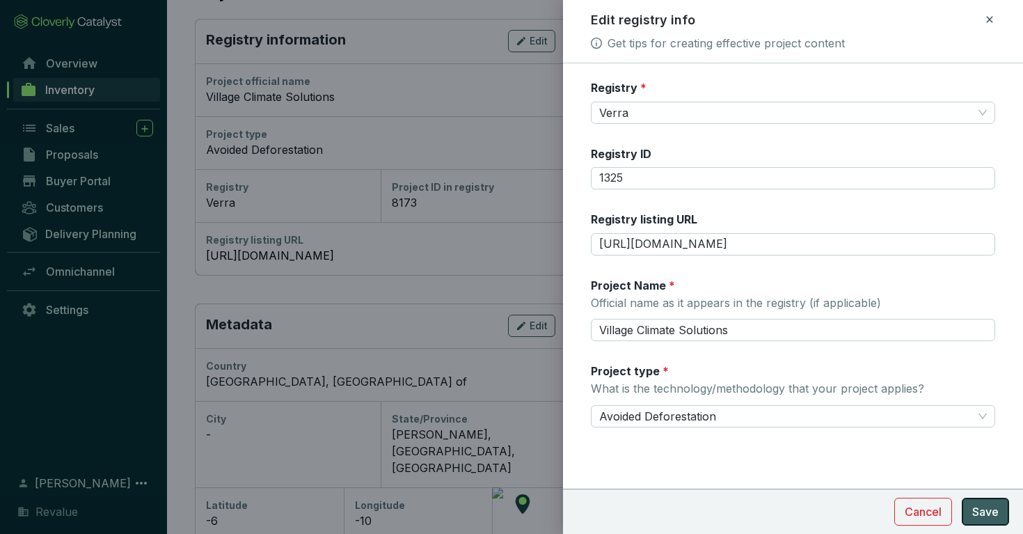
click at [984, 516] on span "Save" at bounding box center [985, 511] width 26 height 17
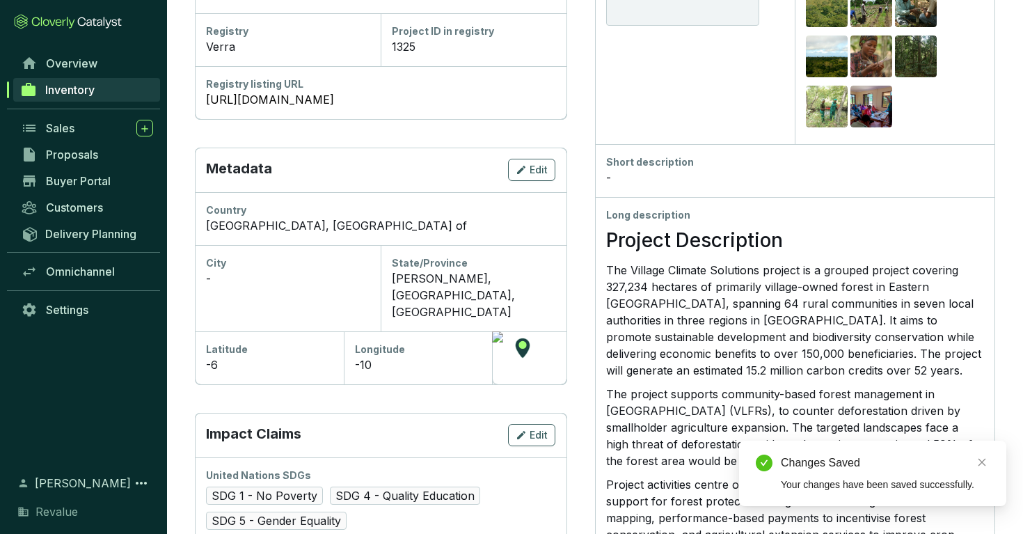
scroll to position [339, 0]
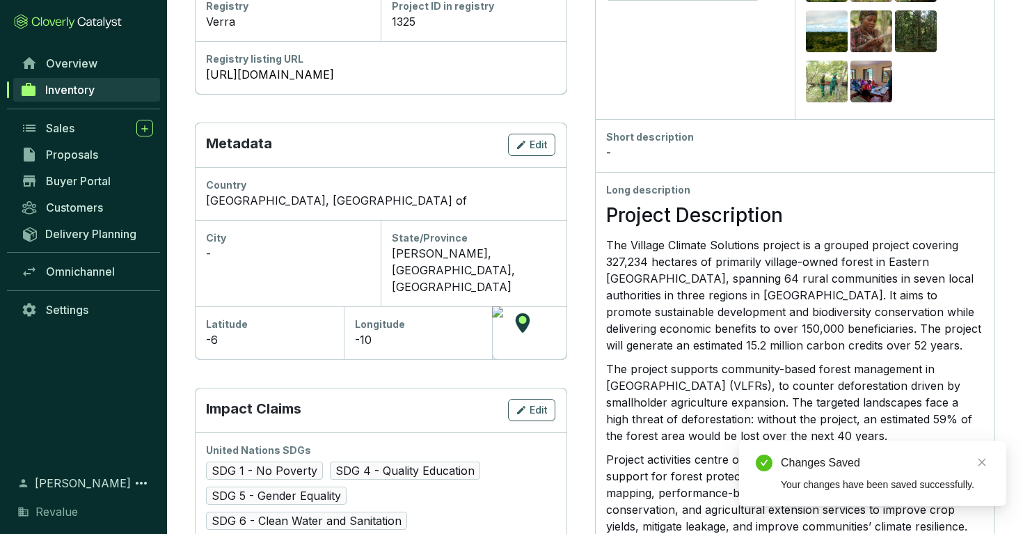
click at [533, 306] on div at bounding box center [529, 332] width 74 height 53
click at [519, 306] on div at bounding box center [529, 332] width 74 height 53
click at [540, 148] on span "Edit" at bounding box center [539, 145] width 18 height 14
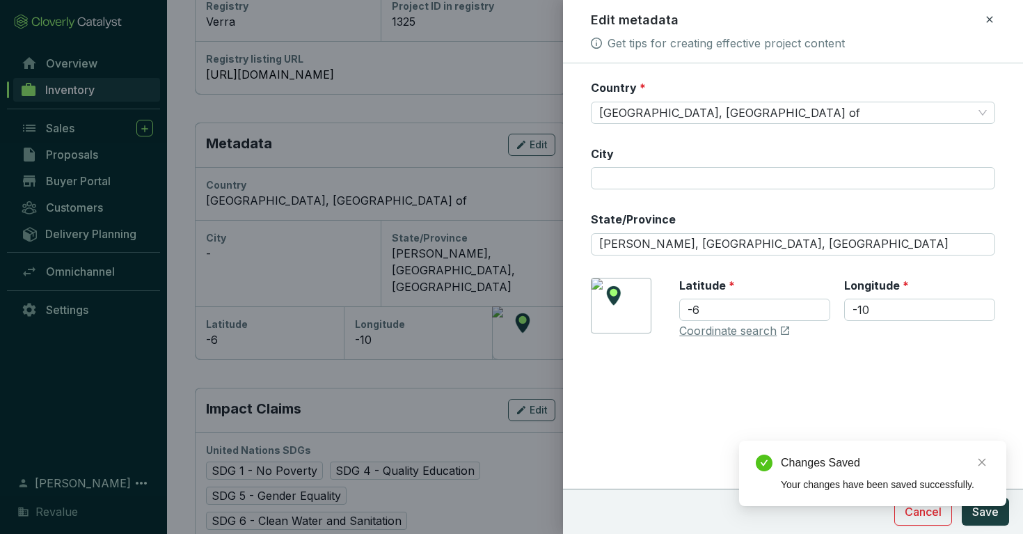
click at [616, 299] on div "[GEOGRAPHIC_DATA] Coordinate search" at bounding box center [793, 308] width 405 height 61
click at [707, 325] on link "Coordinate search" at bounding box center [727, 331] width 97 height 15
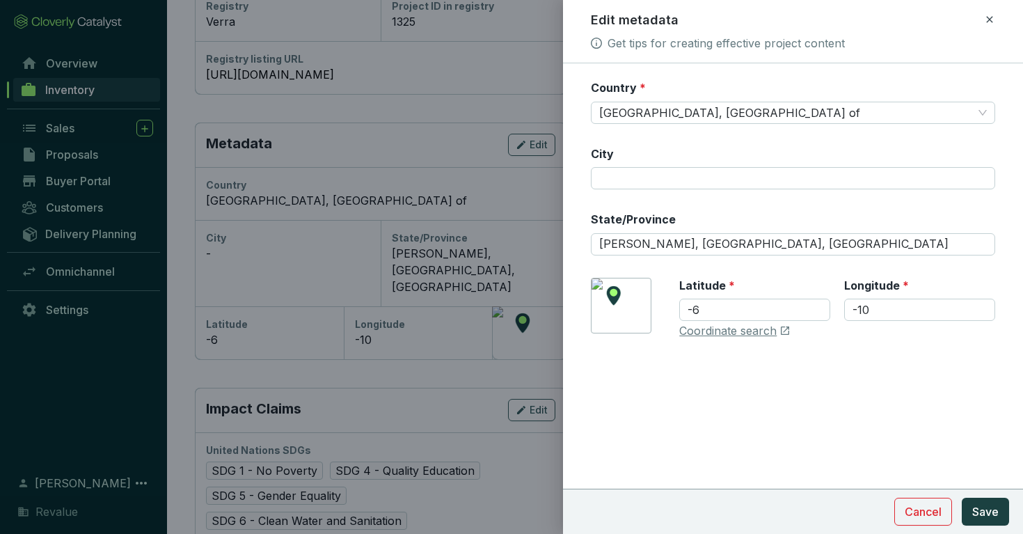
click at [983, 17] on div "Edit metadata" at bounding box center [793, 20] width 404 height 18
click at [991, 17] on icon at bounding box center [989, 19] width 6 height 6
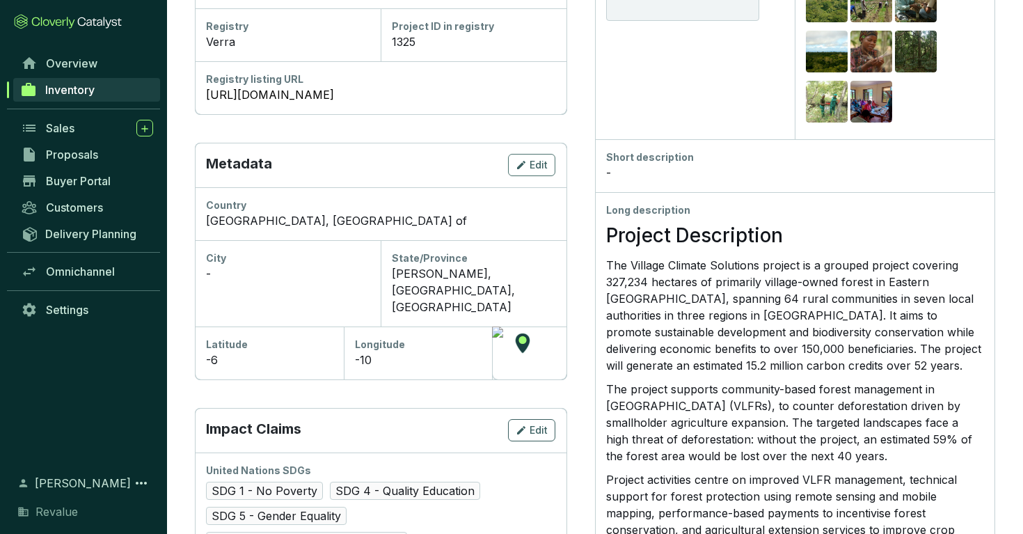
scroll to position [142, 0]
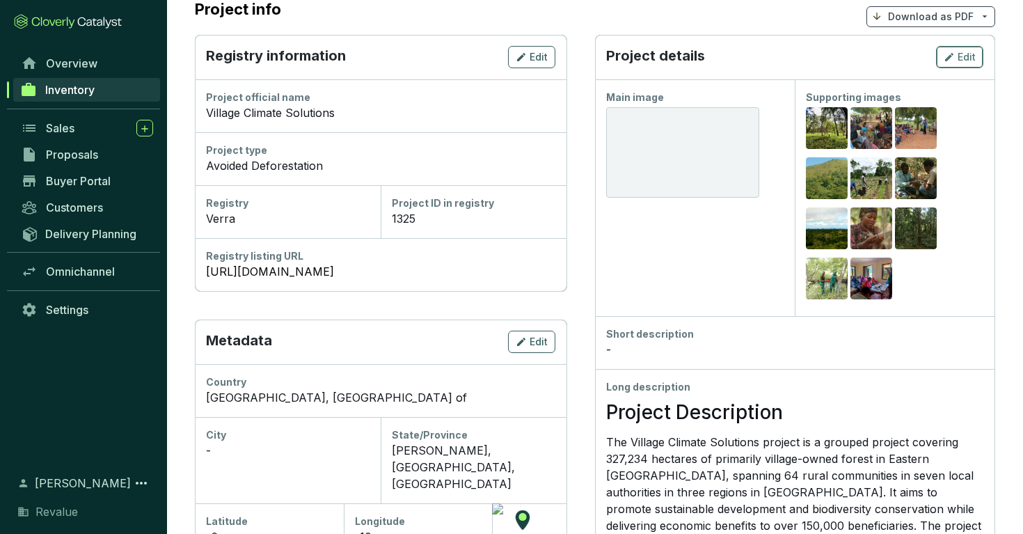
click at [959, 56] on span "Edit" at bounding box center [967, 57] width 18 height 14
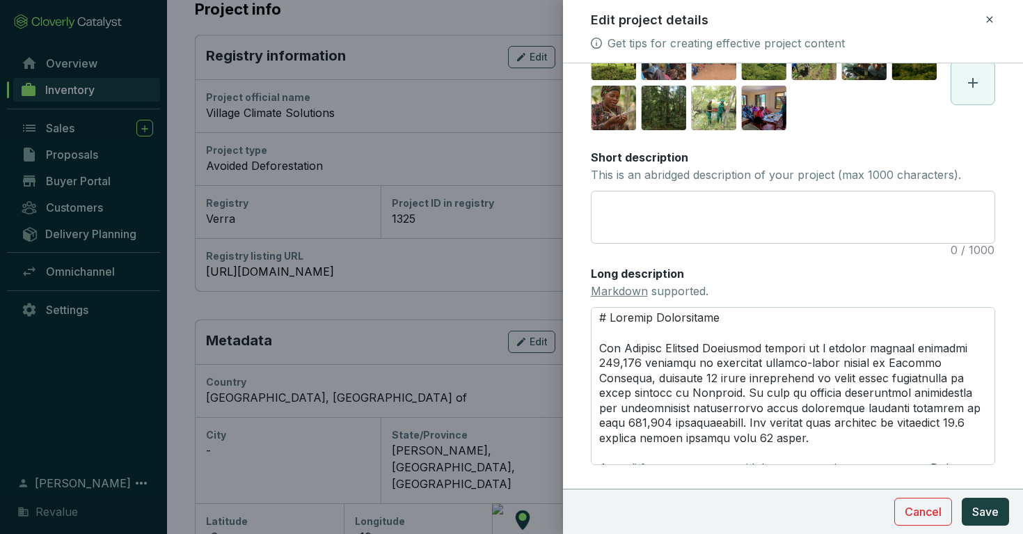
scroll to position [336, 0]
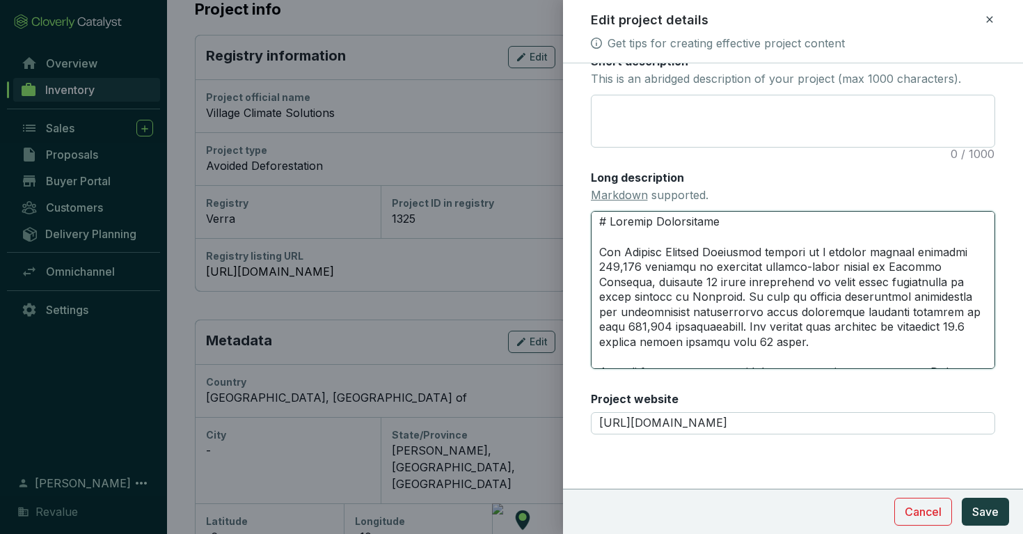
click at [659, 283] on textarea "Long description Markdown supported." at bounding box center [793, 289] width 405 height 157
type textarea "# Project Description The Village Climate Solutions project is a grouped projec…"
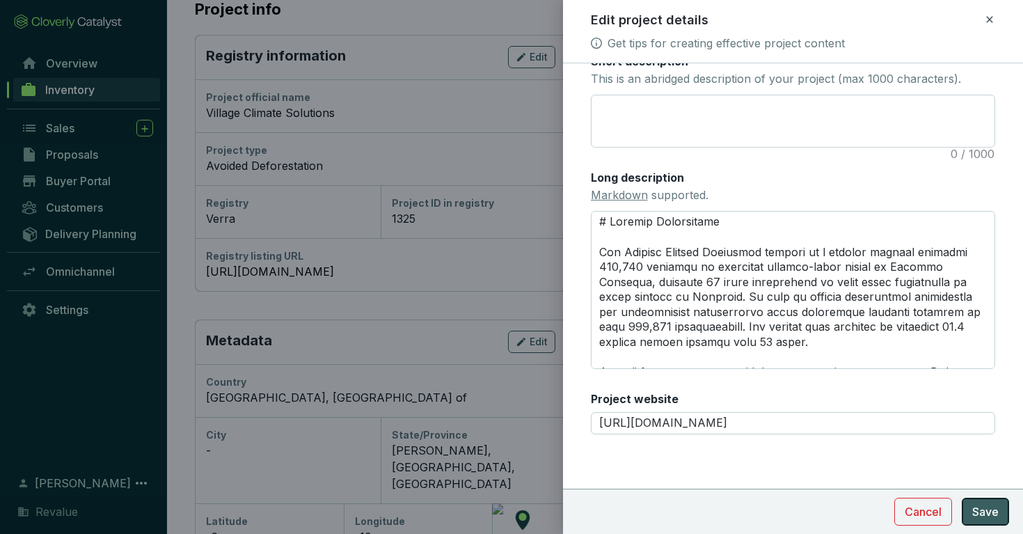
click at [1001, 502] on button "Save" at bounding box center [985, 512] width 47 height 28
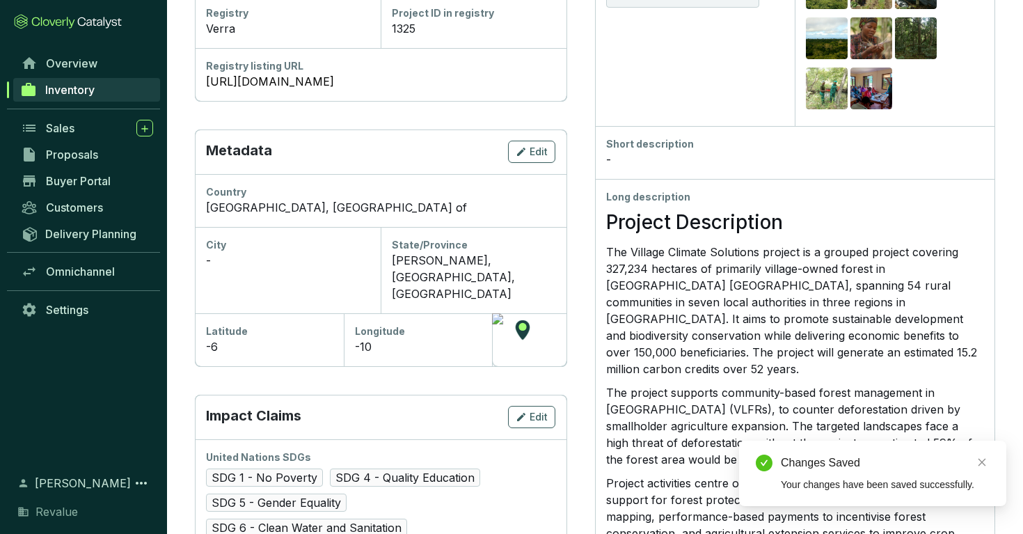
scroll to position [338, 0]
